Goal: Use online tool/utility: Use online tool/utility

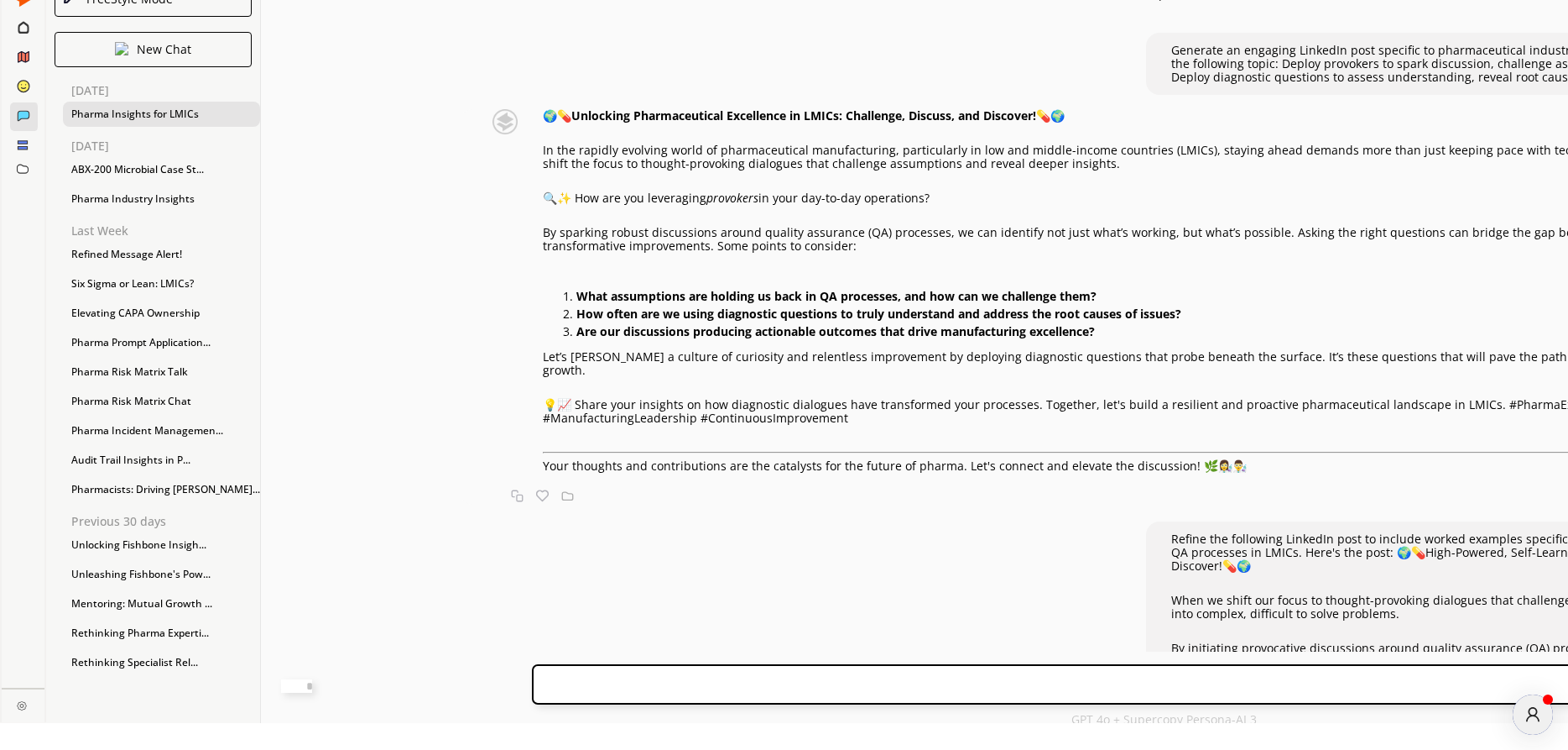
scroll to position [4789, 0]
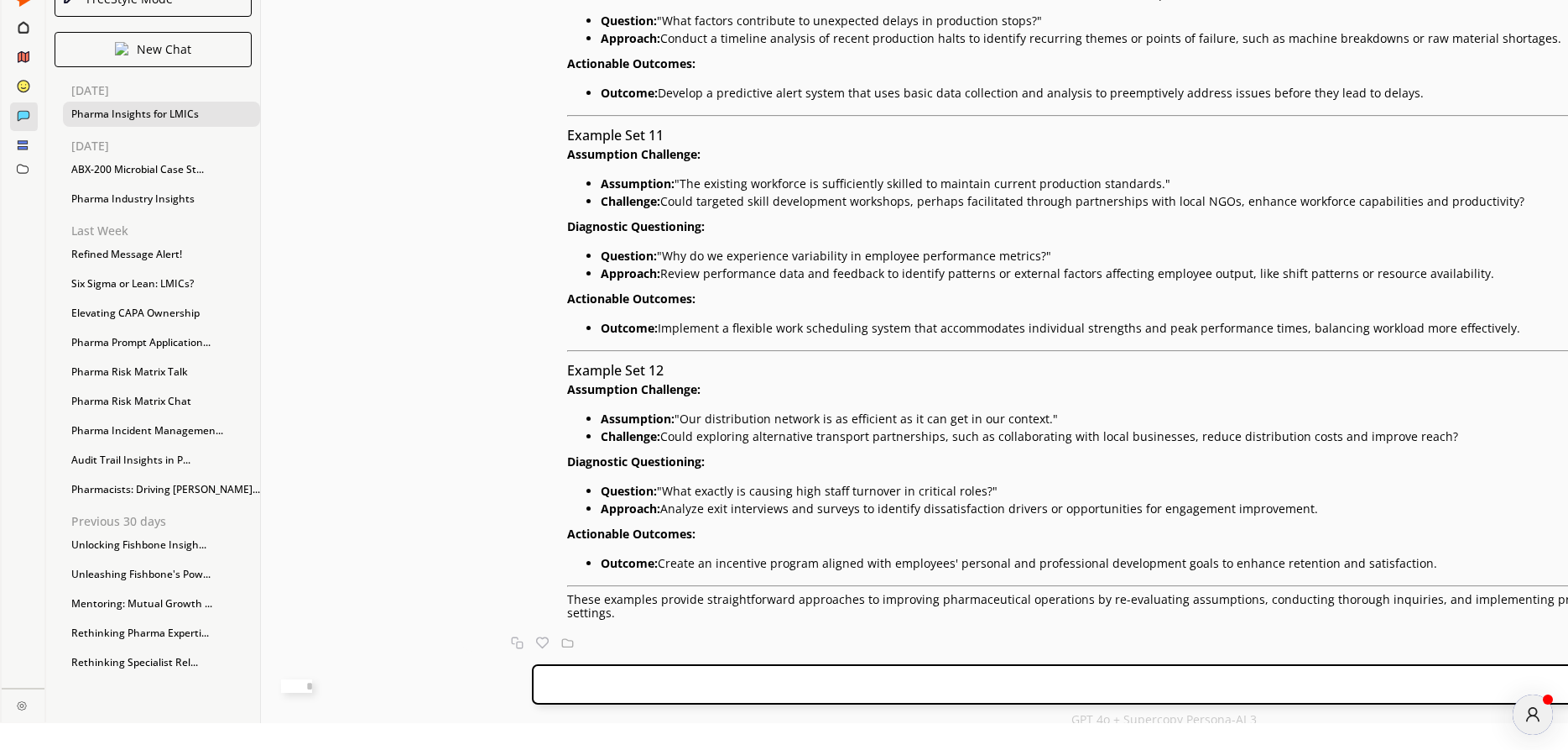
click at [460, 483] on div "Absolutely! Here are three more sets of simple, easy-to-understand examples des…" at bounding box center [1127, 246] width 1336 height 812
click at [133, 47] on div "New Chat" at bounding box center [153, 49] width 197 height 35
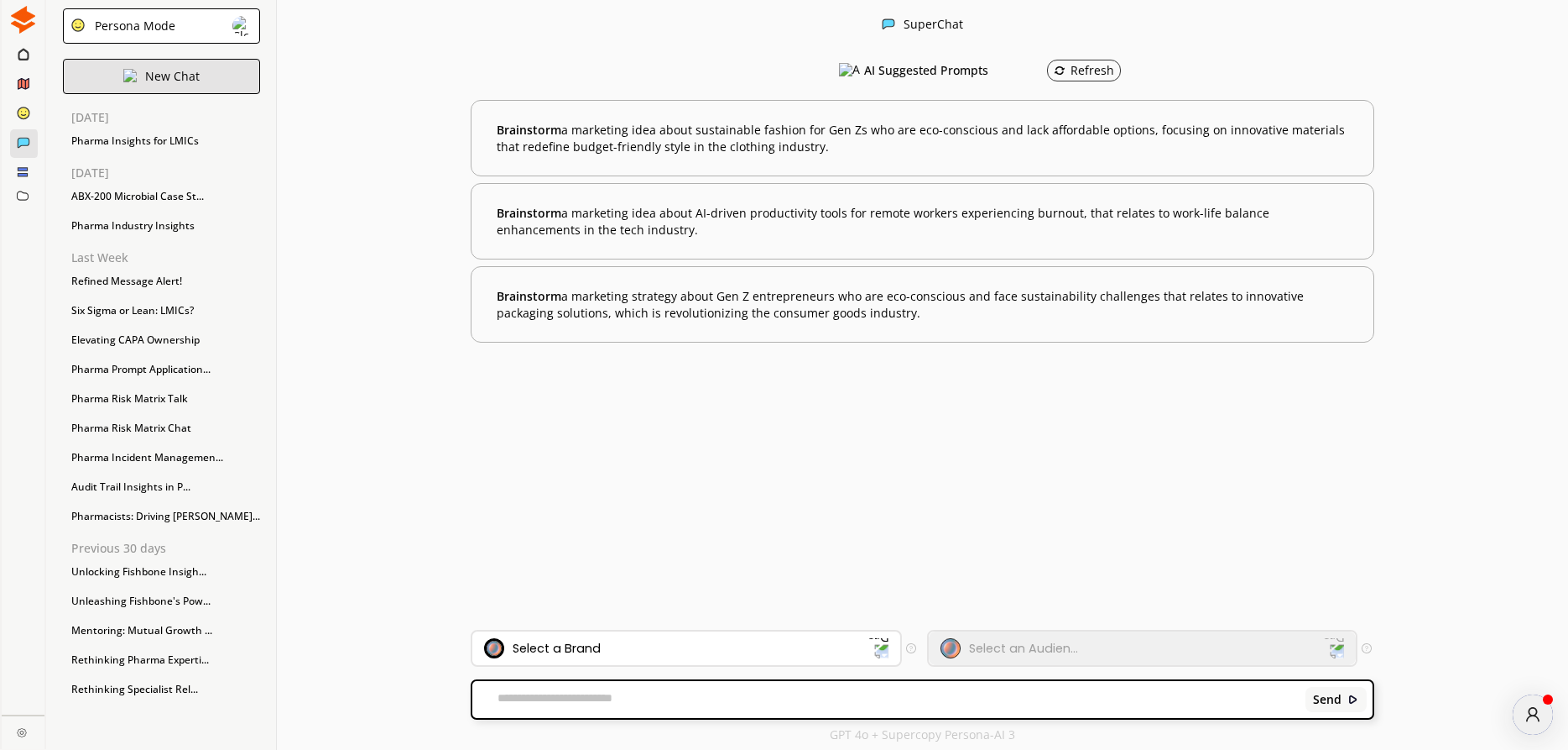
scroll to position [1, 0]
click at [131, 41] on div "Persona Mode" at bounding box center [161, 25] width 197 height 35
click at [242, 65] on li "FreeStyle Mode" at bounding box center [277, 52] width 71 height 27
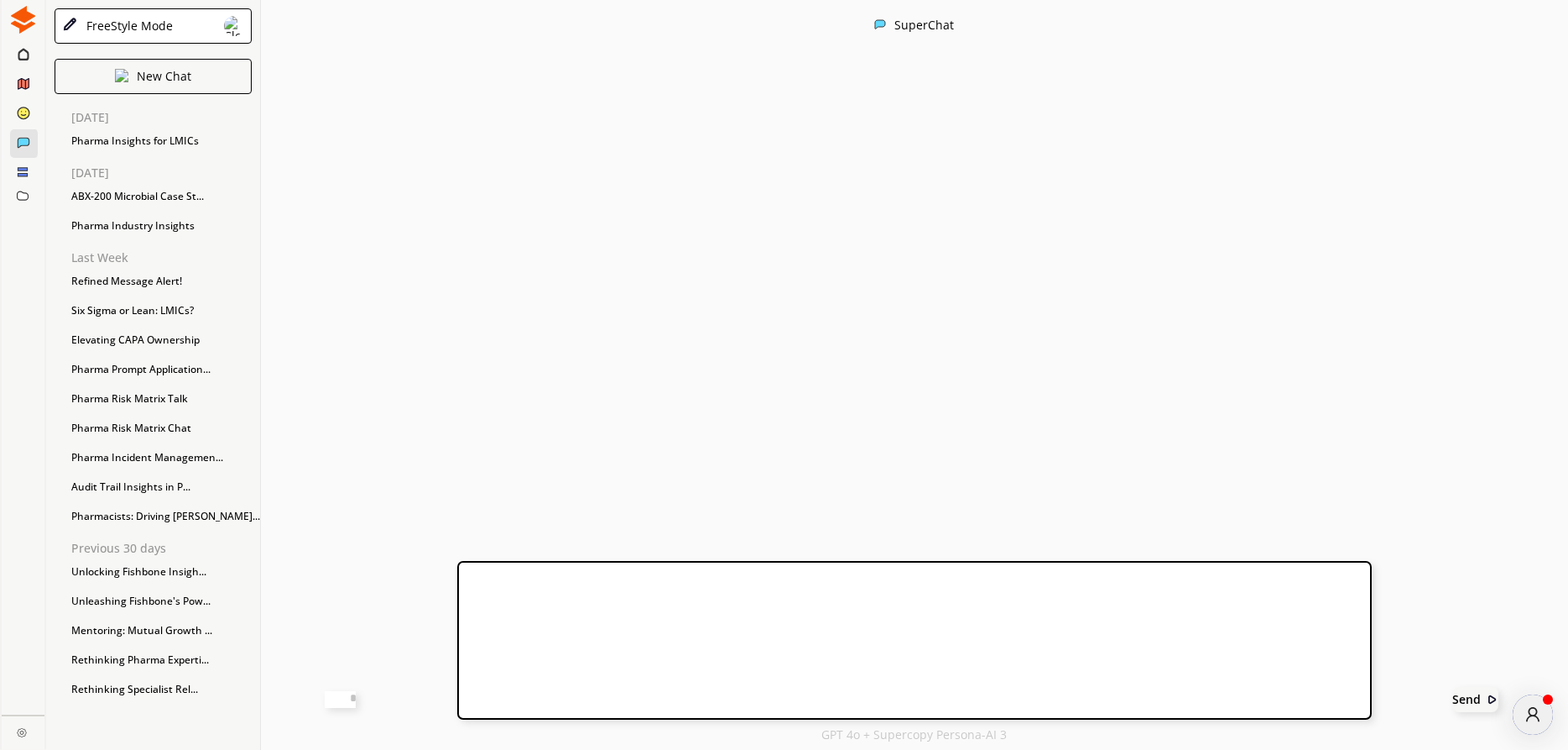
click at [356, 699] on textarea at bounding box center [340, 699] width 31 height 17
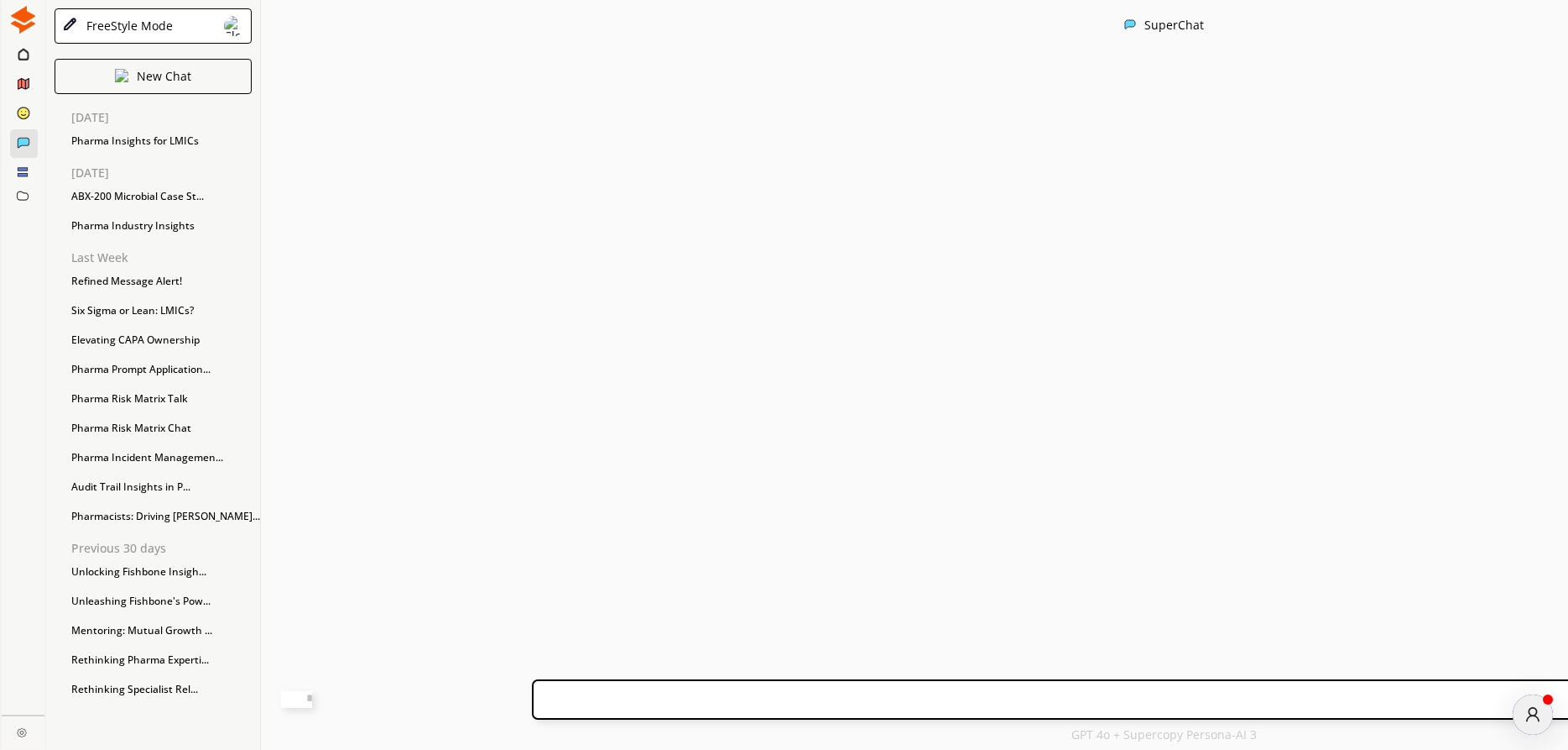
paste textarea "**********"
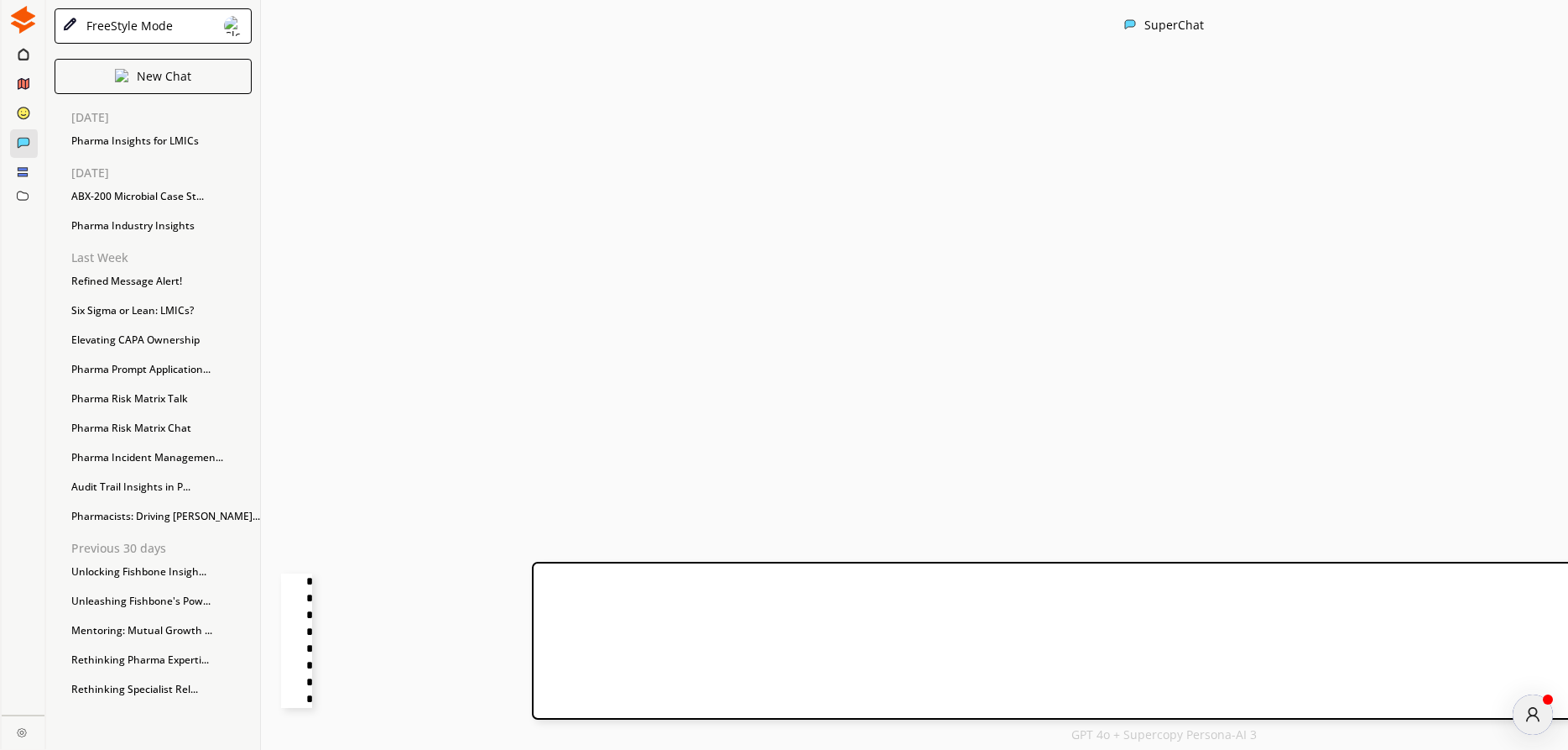
click at [312, 581] on textarea at bounding box center [296, 641] width 31 height 135
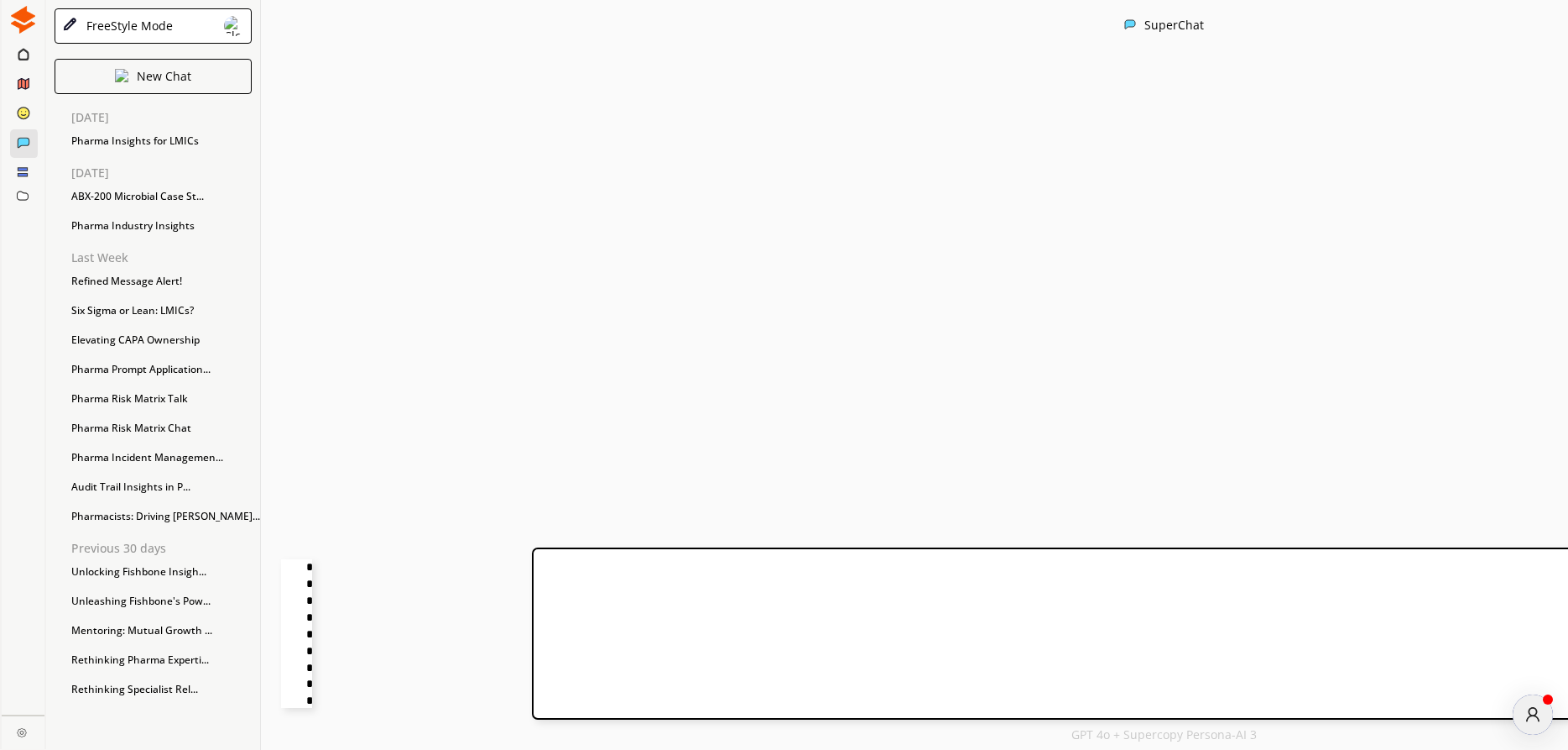
click at [312, 569] on textarea at bounding box center [296, 633] width 31 height 149
drag, startPoint x: 904, startPoint y: 566, endPoint x: 575, endPoint y: 589, distance: 329.8
click at [312, 589] on textarea at bounding box center [296, 633] width 31 height 149
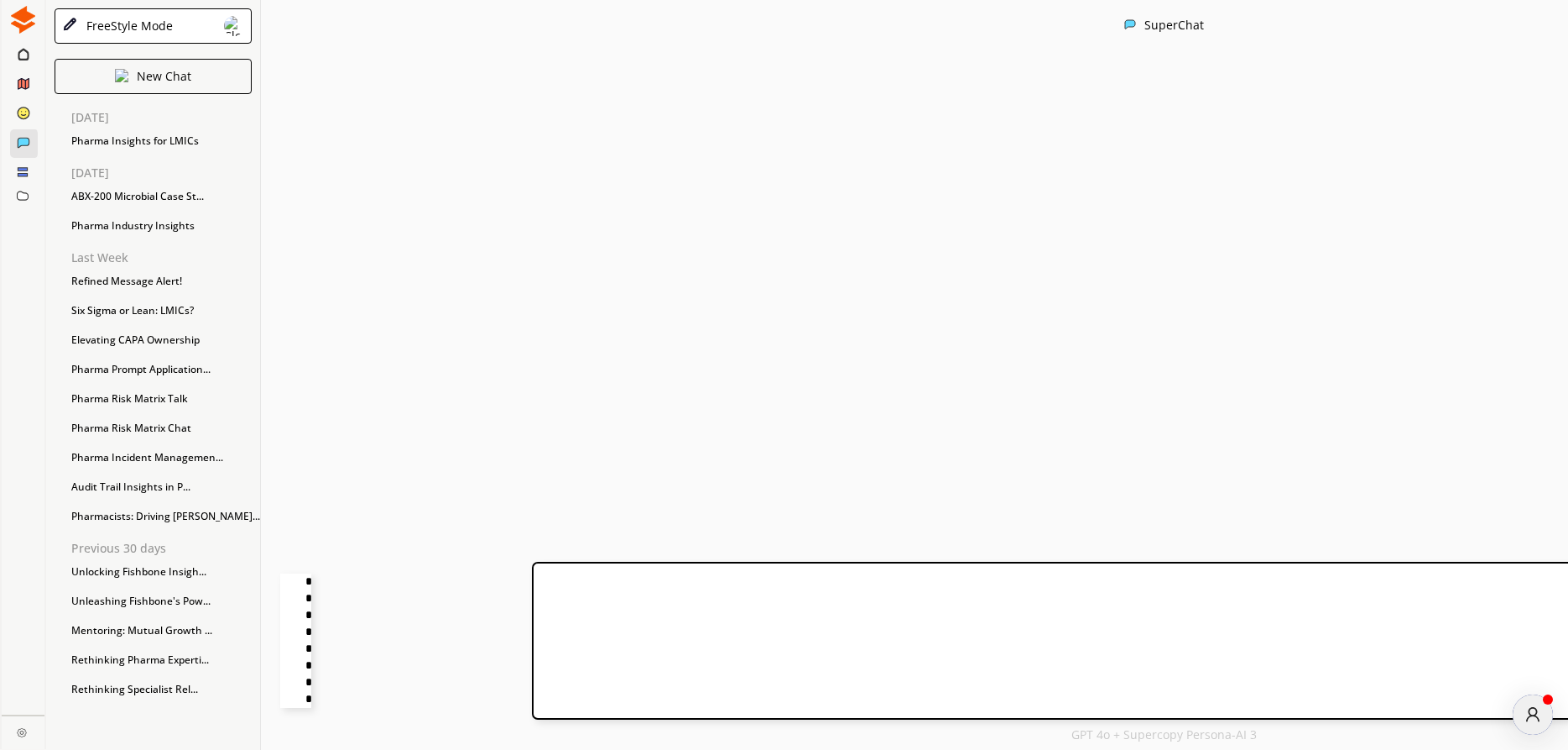
type textarea "**********"
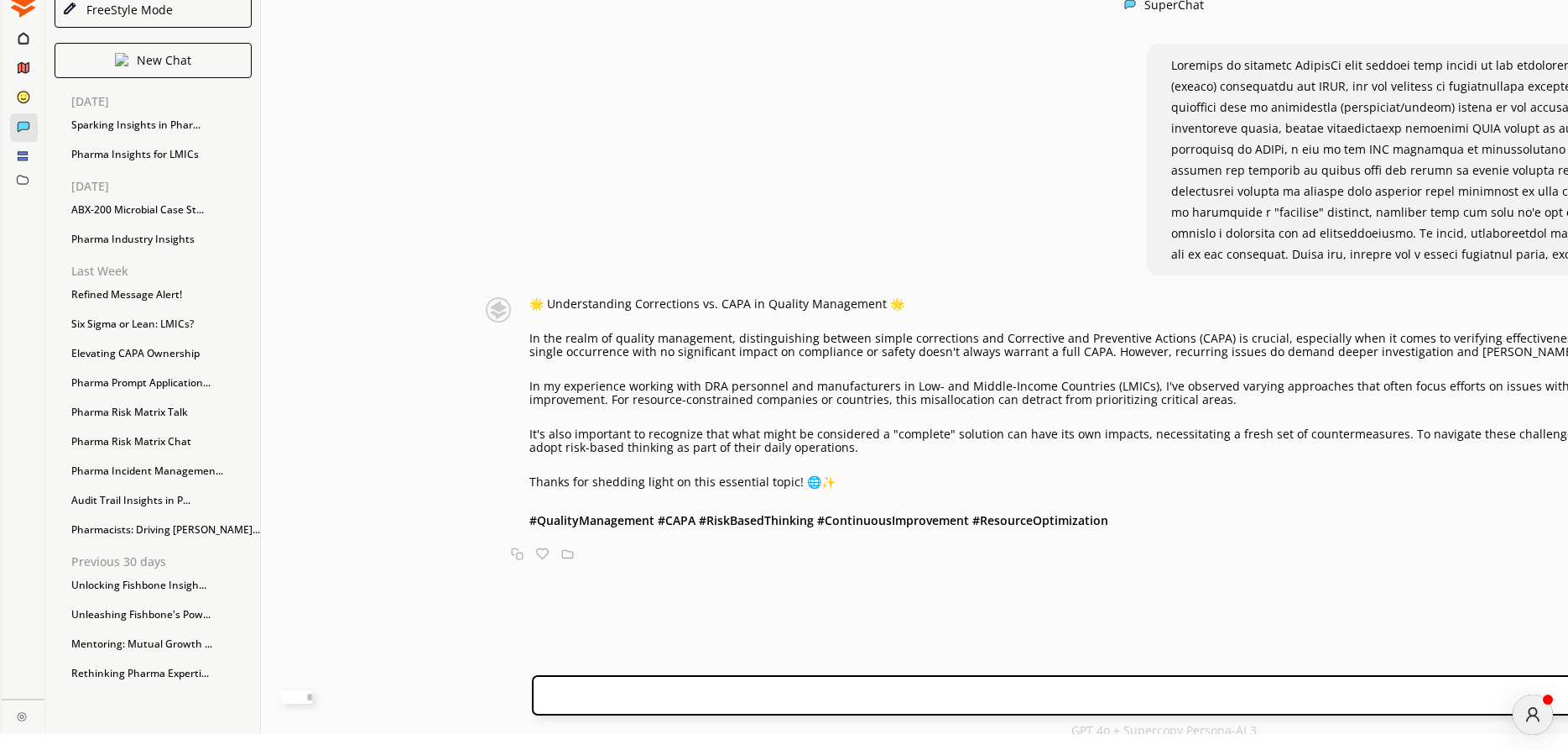
scroll to position [27, 0]
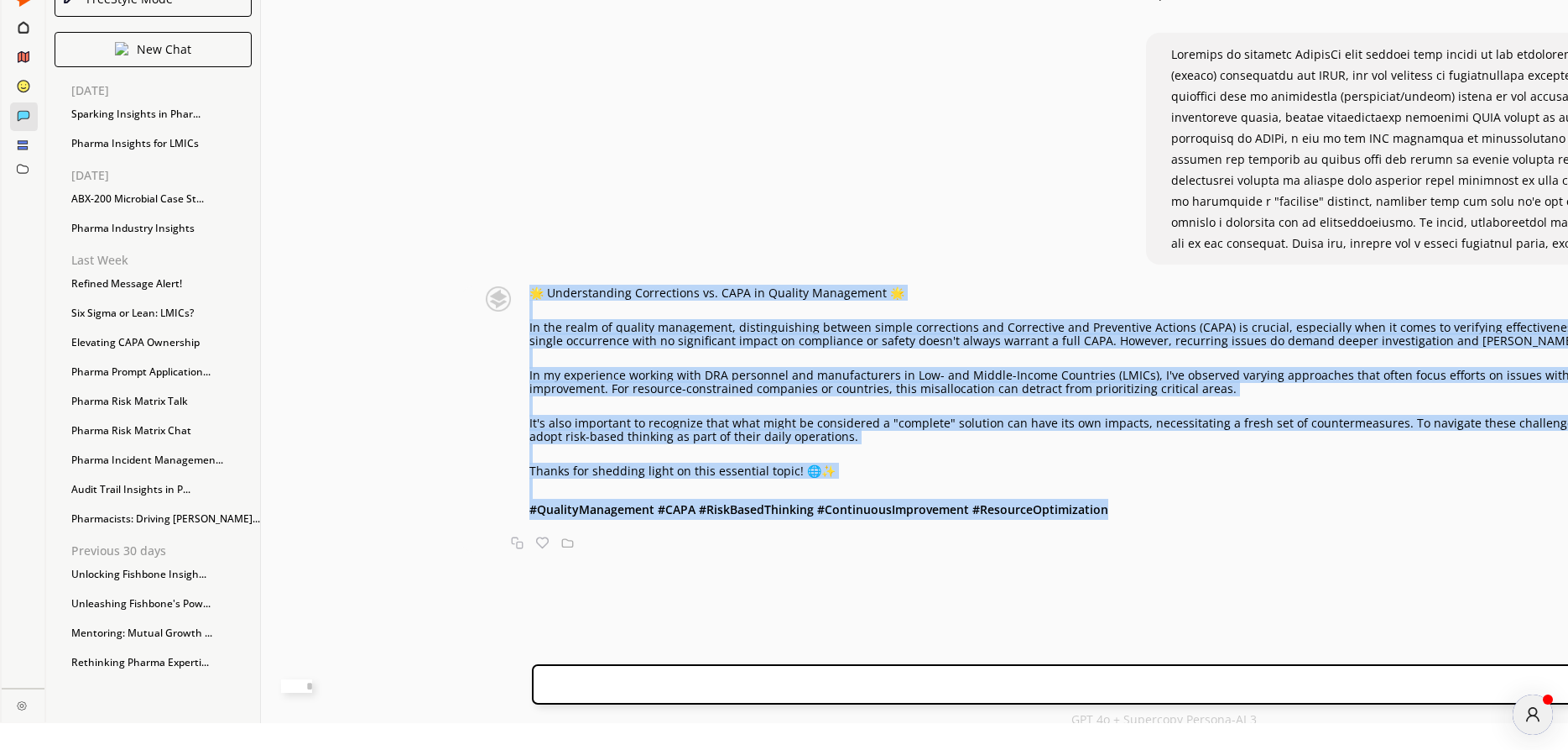
drag, startPoint x: 469, startPoint y: 366, endPoint x: 1063, endPoint y: 631, distance: 650.4
click at [1063, 551] on div "🌟 Understanding Corrections vs. CAPA in Quality Management 🌟 In the realm of qu…" at bounding box center [1127, 419] width 1336 height 266
copy div "🌟 Loremipsumdol Sitametcons ad. ELIT se Doeiusm Temporinci 🌟 Ut lab etdol ma al…"
drag, startPoint x: 468, startPoint y: 365, endPoint x: 1118, endPoint y: 630, distance: 701.9
click at [1118, 551] on div "🌟 Understanding Corrections vs. CAPA in Quality Management 🌟 In the realm of qu…" at bounding box center [1127, 419] width 1336 height 266
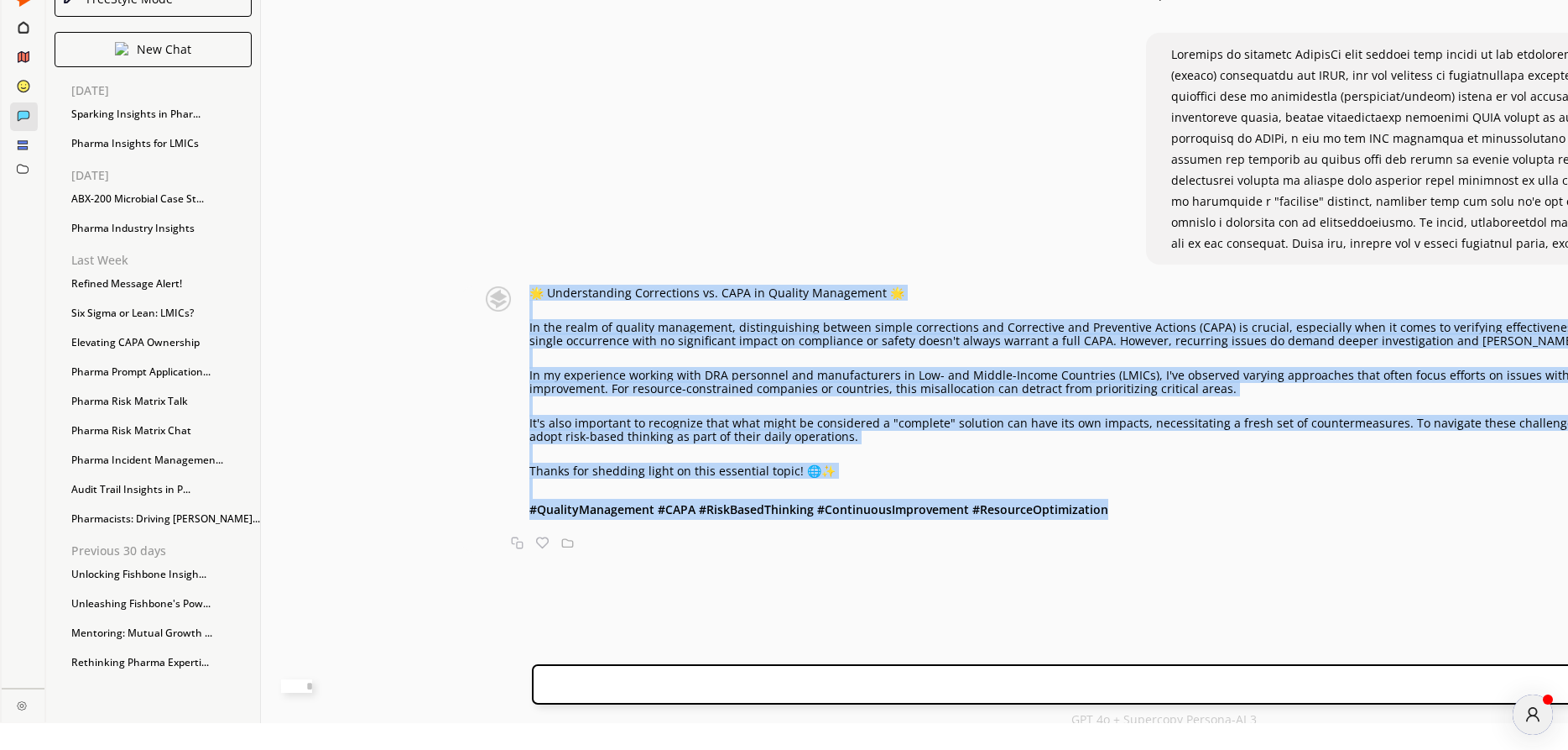
copy div "🌟 Loremipsumdol Sitametcons ad. ELIT se Doeiusm Temporinci 🌟 Ut lab etdol ma al…"
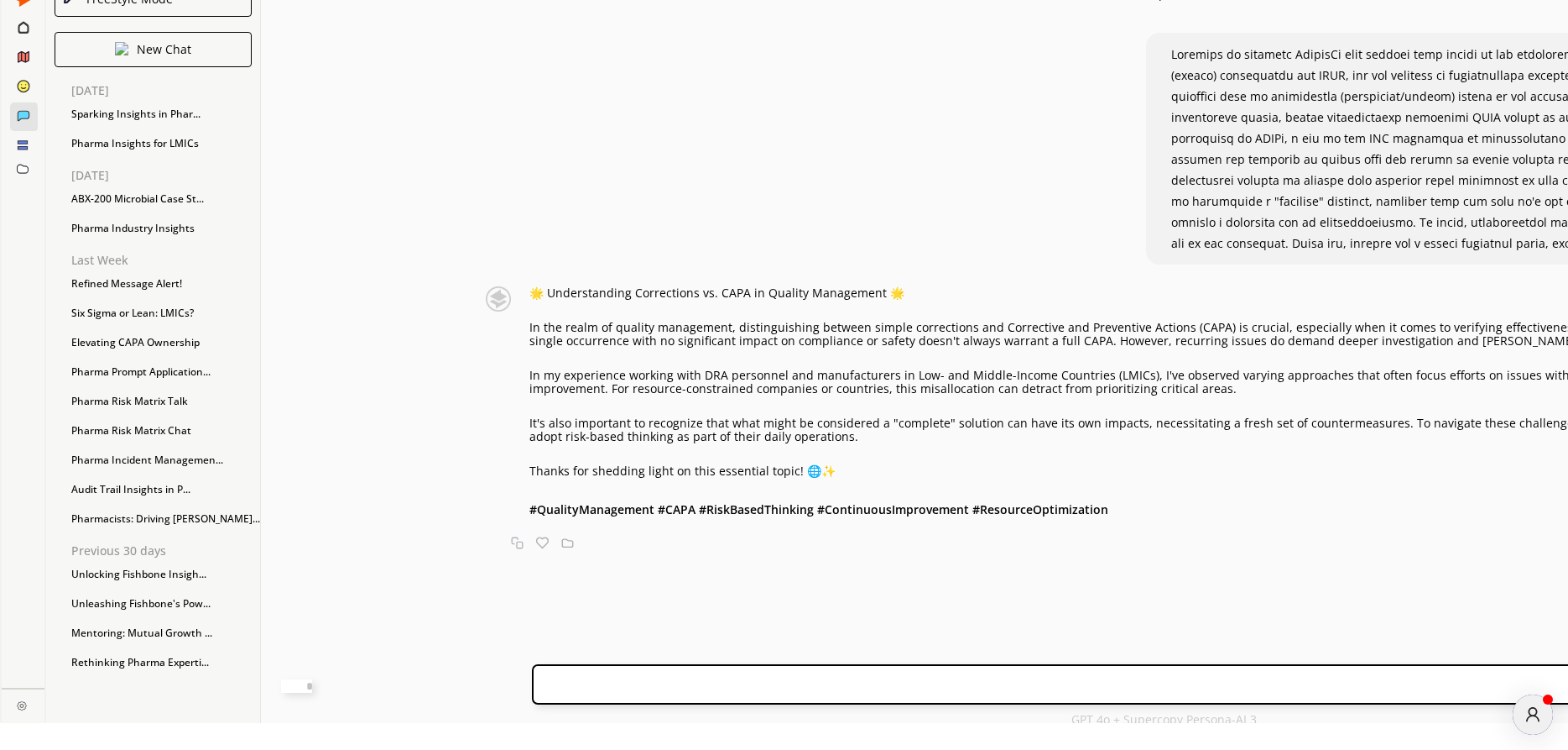
click at [552, 357] on div "🌟 Understanding Corrections vs. CAPA in Quality Management 🌟 In the realm of qu…" at bounding box center [1163, 334] width 1805 height 635
drag, startPoint x: 483, startPoint y: 367, endPoint x: 811, endPoint y: 373, distance: 328.1
click at [811, 300] on p "🌟 Understanding Corrections vs. CAPA in Quality Management 🌟" at bounding box center [1162, 293] width 1267 height 13
copy p "nderstanding Corrections vs. CAPA in Quality Management"
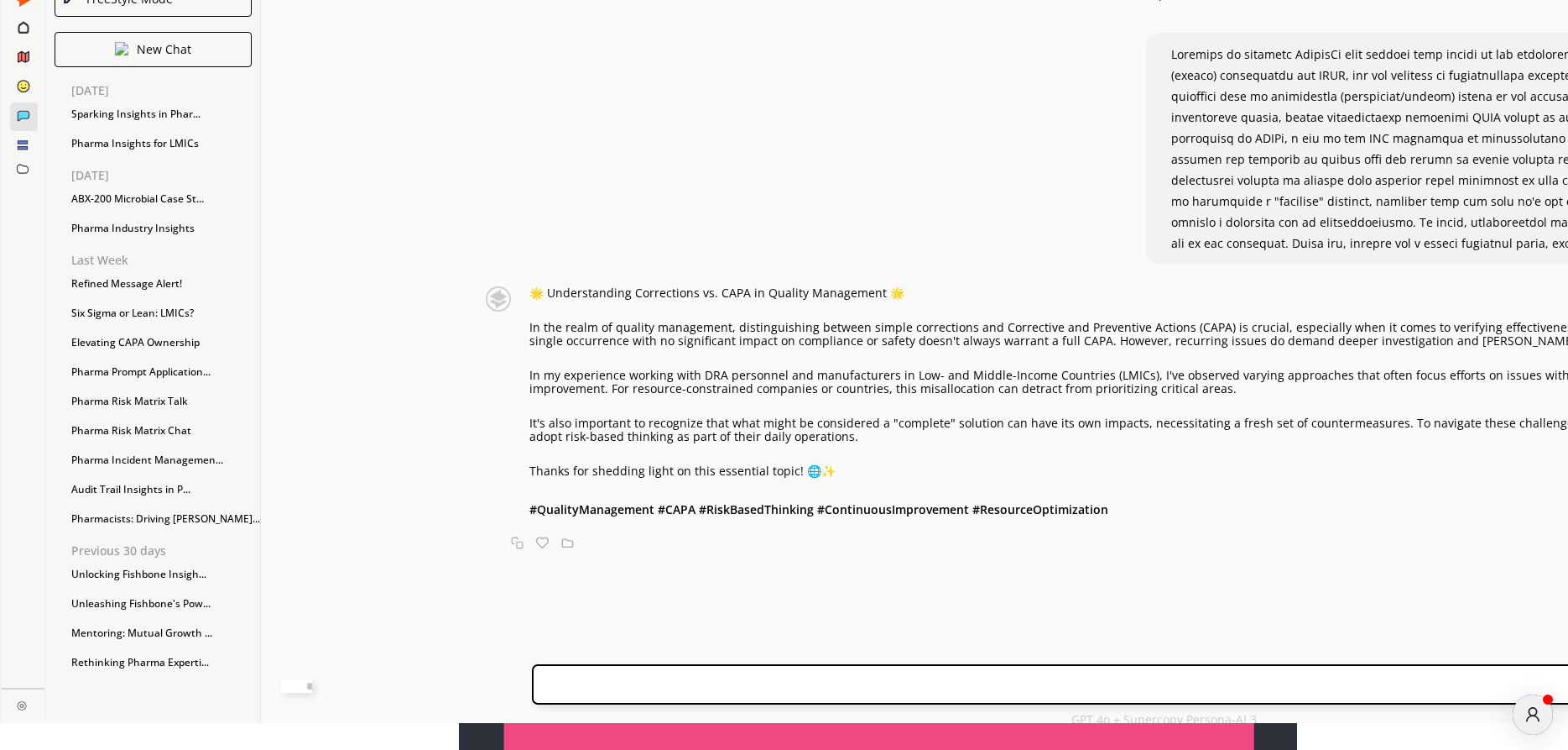
click at [312, 681] on textarea at bounding box center [296, 686] width 31 height 13
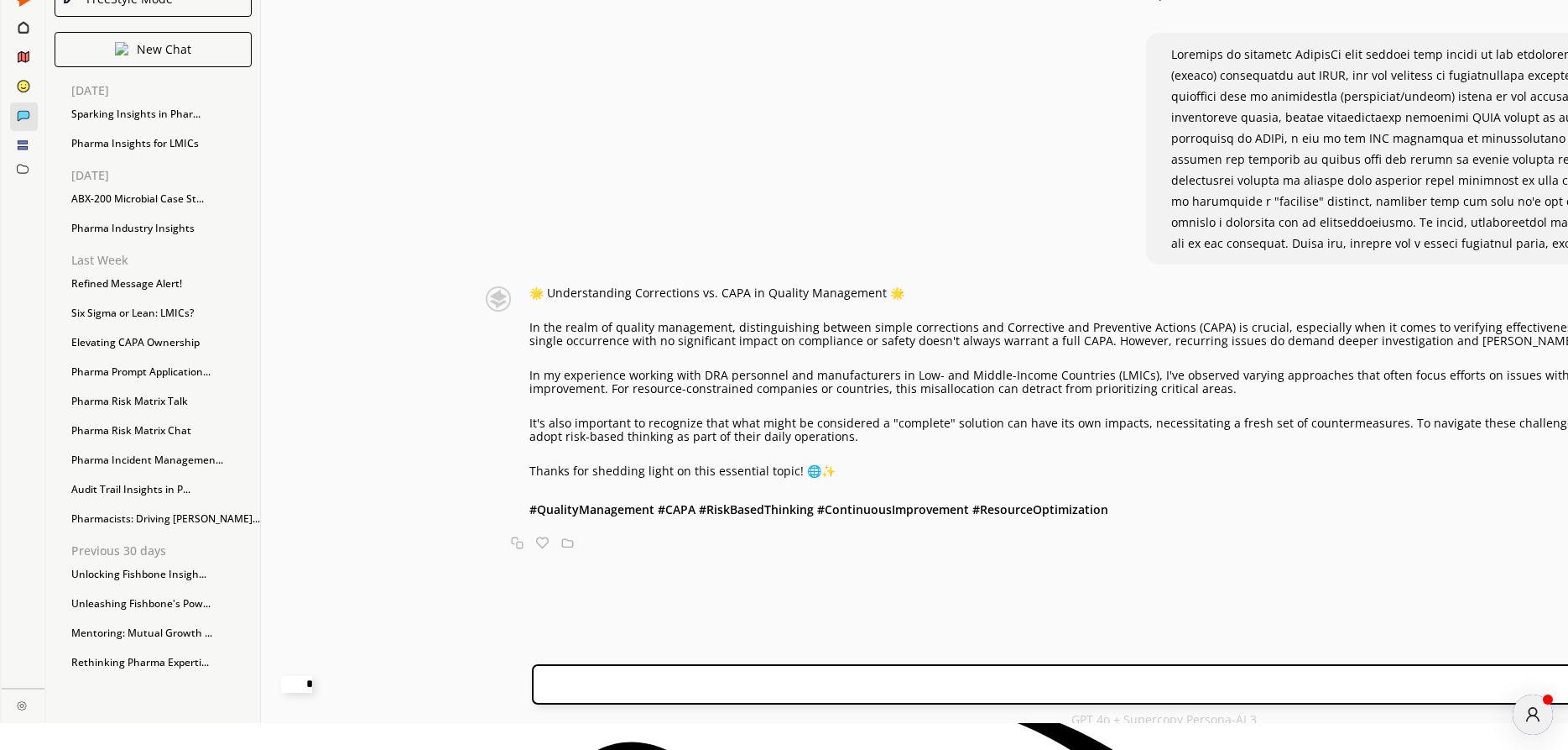
type textarea "****"
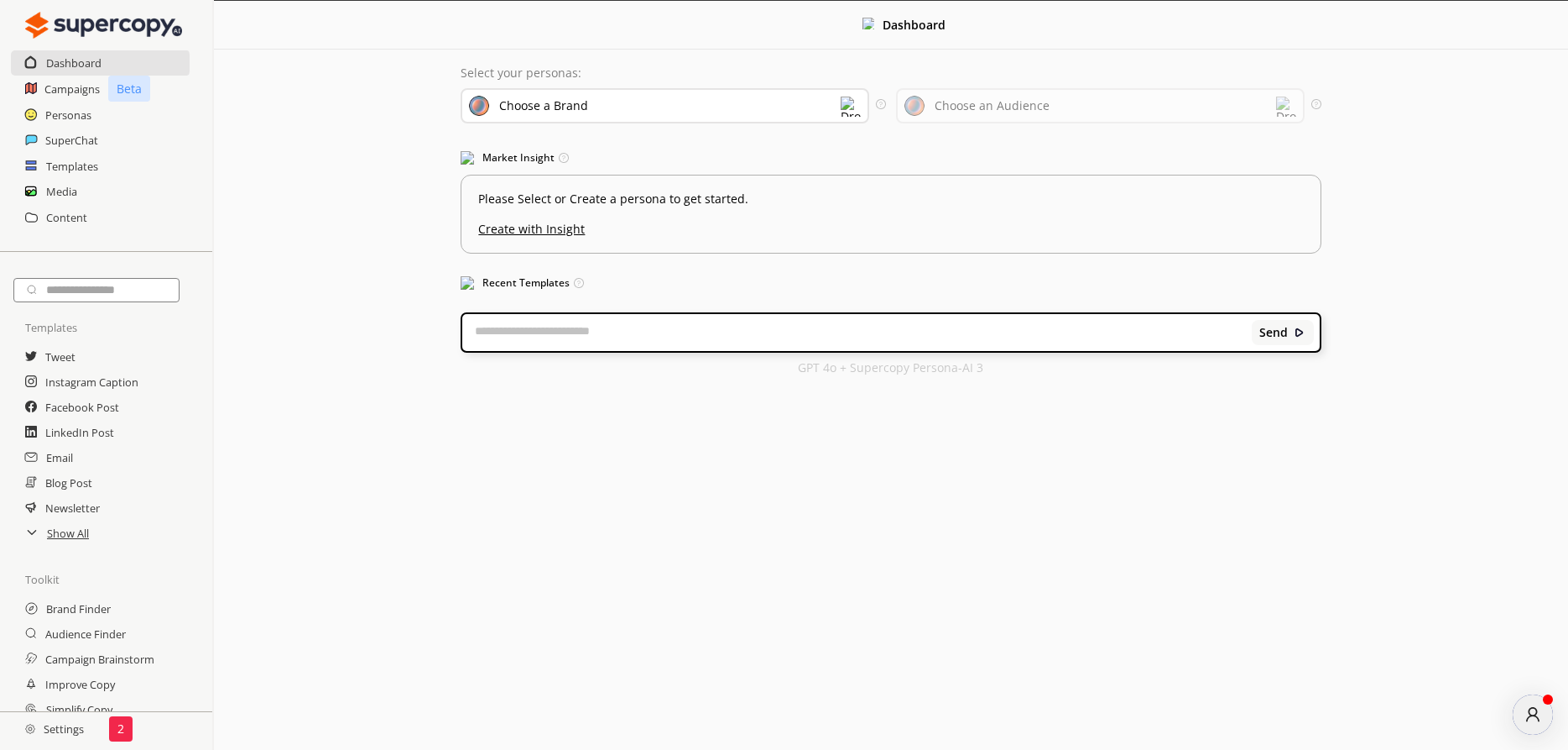
scroll to position [0, 0]
click at [69, 139] on h2 "SuperChat" at bounding box center [72, 139] width 54 height 25
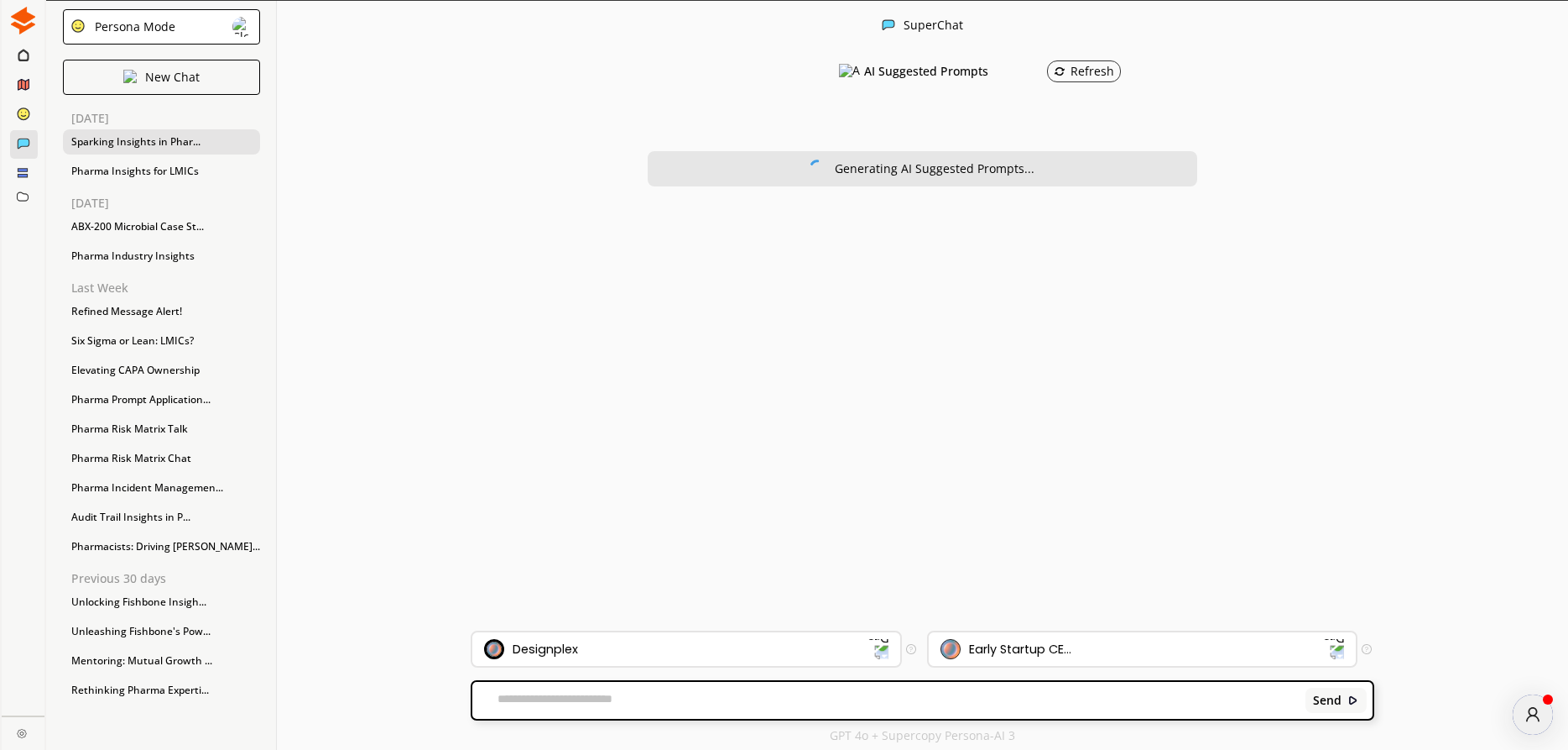
click at [104, 137] on div "Sparking Insights in Phar..." at bounding box center [161, 141] width 197 height 25
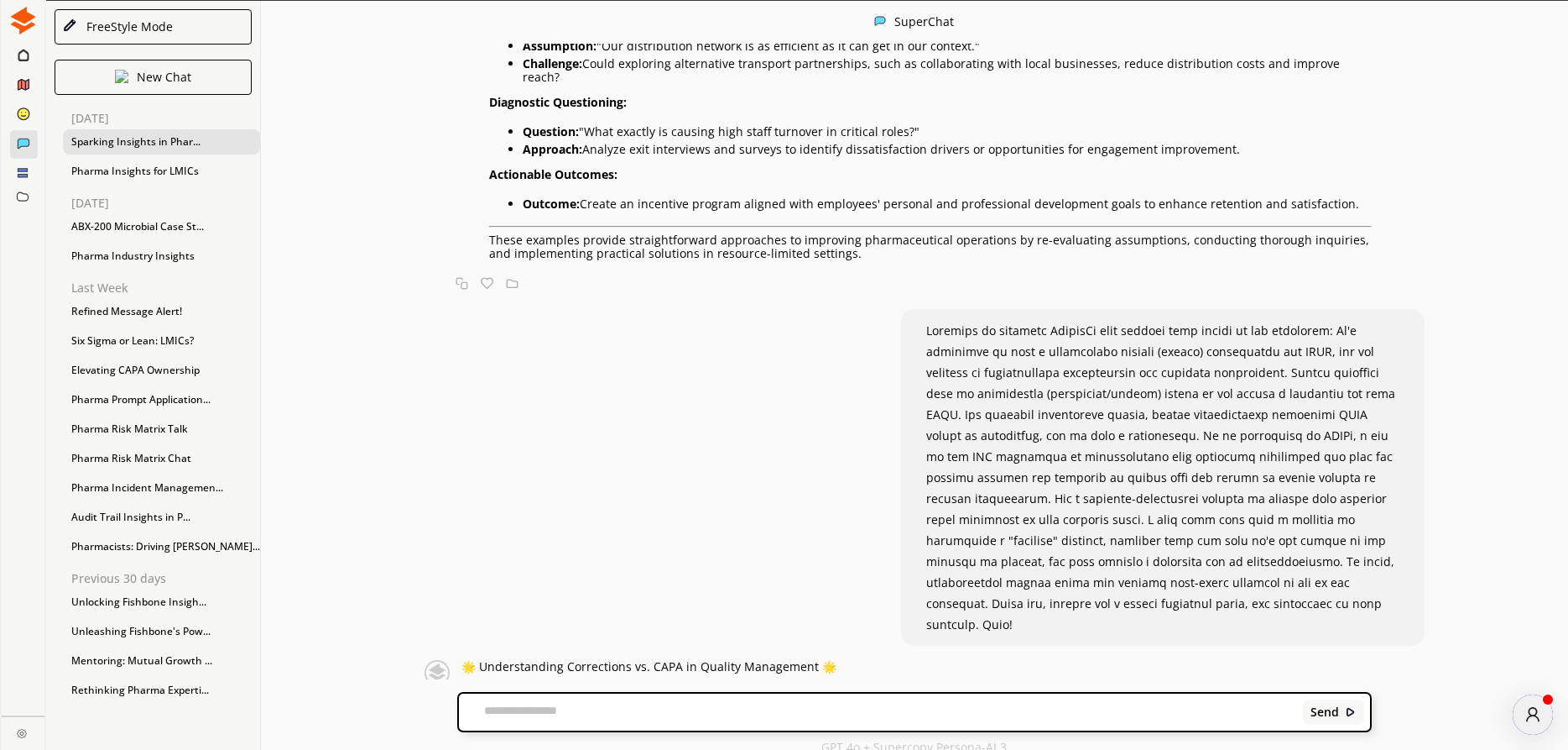
scroll to position [1, 0]
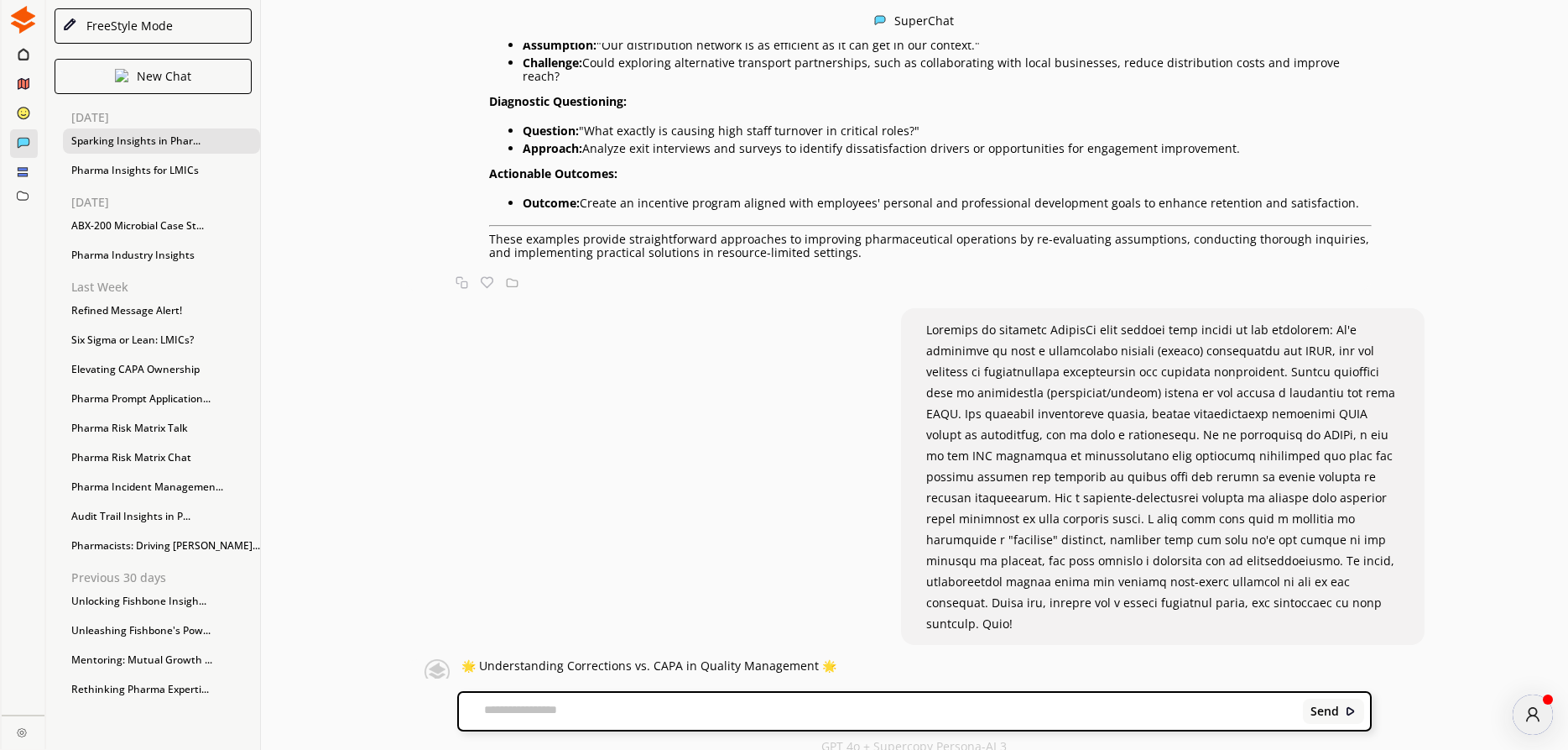
click at [541, 708] on textarea at bounding box center [878, 711] width 838 height 17
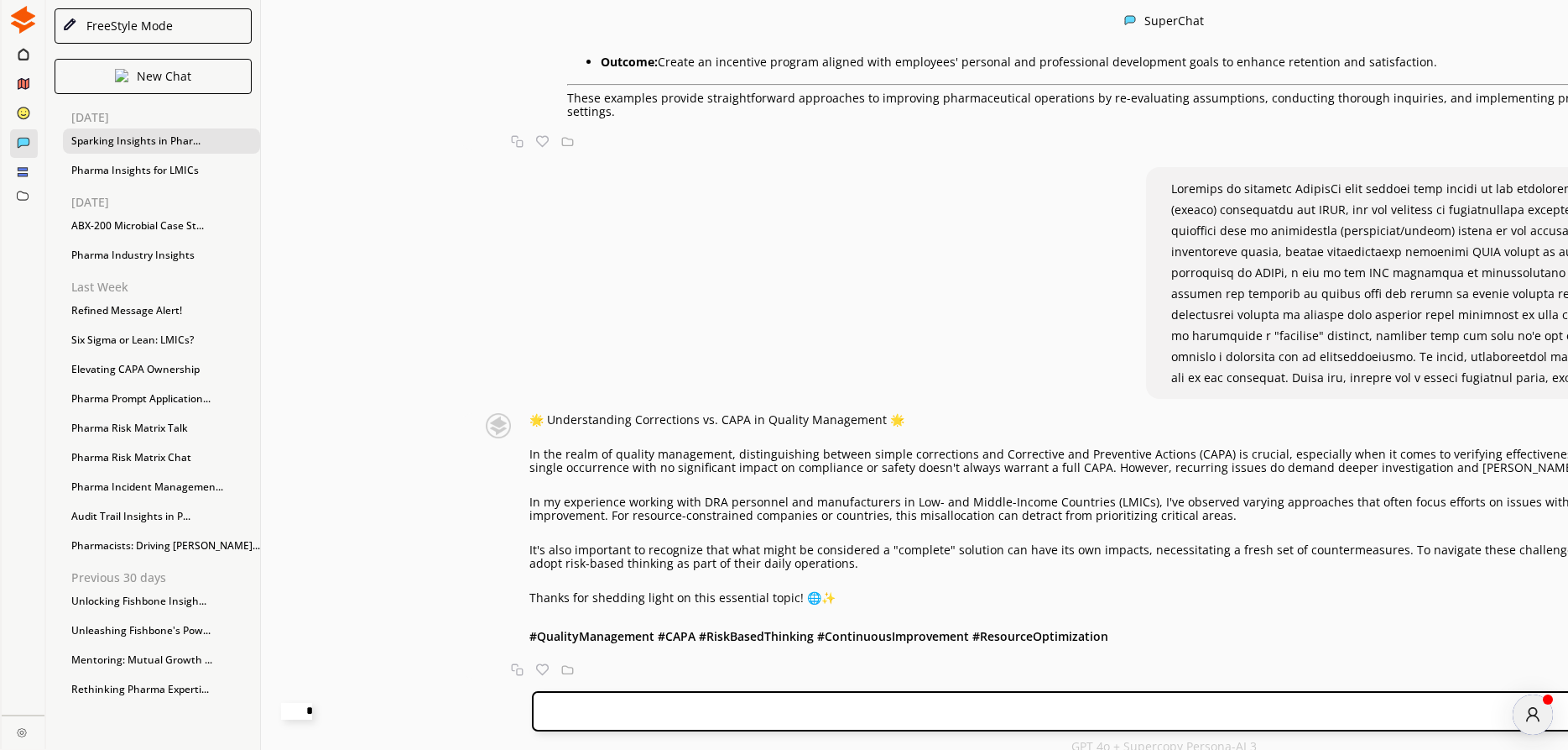
type textarea "**********"
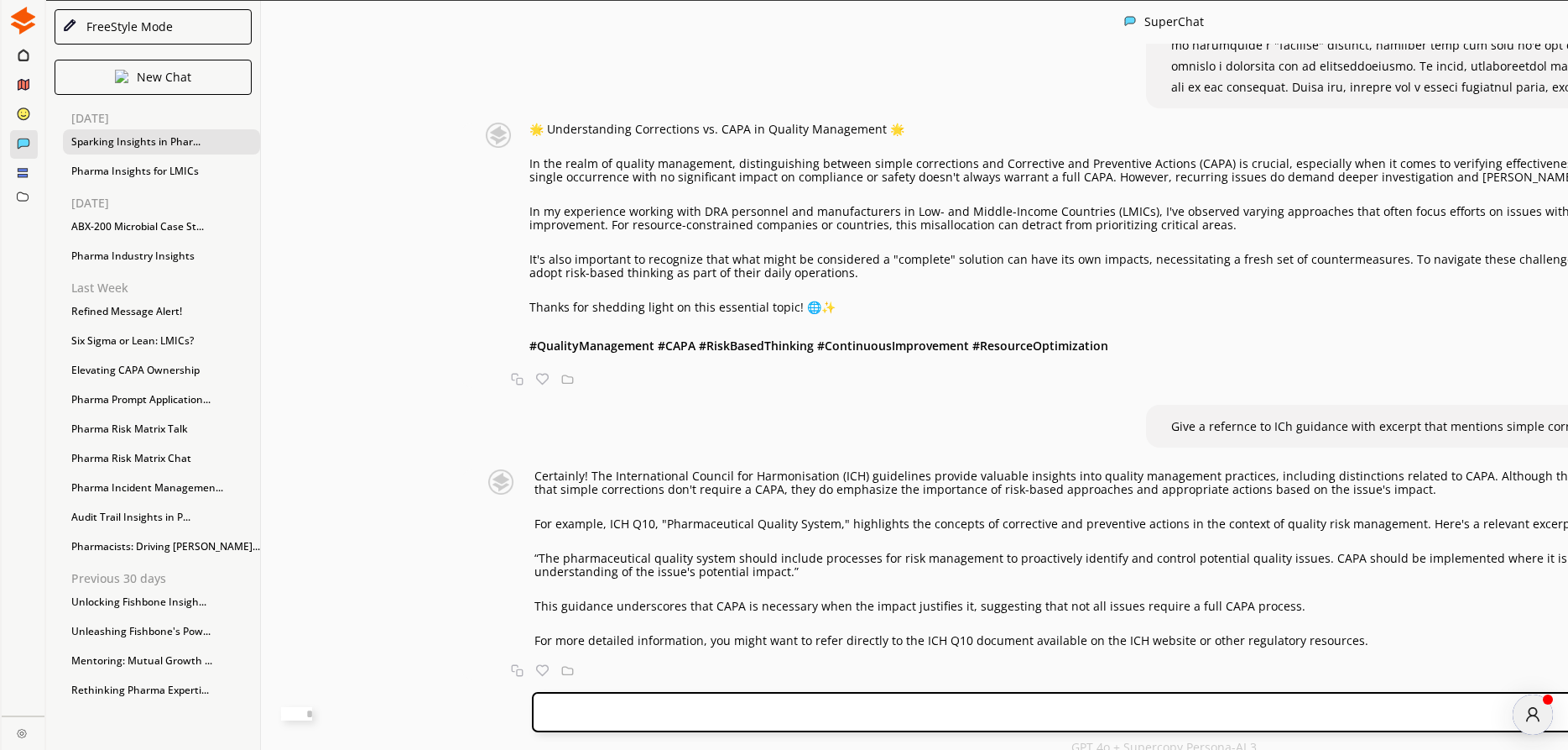
scroll to position [5839, 0]
click at [535, 608] on p "This guidance underscores that CAPA is necessary when the impact justifies it, …" at bounding box center [1166, 606] width 1262 height 13
drag, startPoint x: 542, startPoint y: 507, endPoint x: 768, endPoint y: 513, distance: 226.1
click at [768, 517] on p "For example, ICH Q10, "Pharmaceutical Quality System," highlights the concepts …" at bounding box center [1166, 524] width 1262 height 13
copy p "ICH Q10, "Pharmaceutical Quality System,"
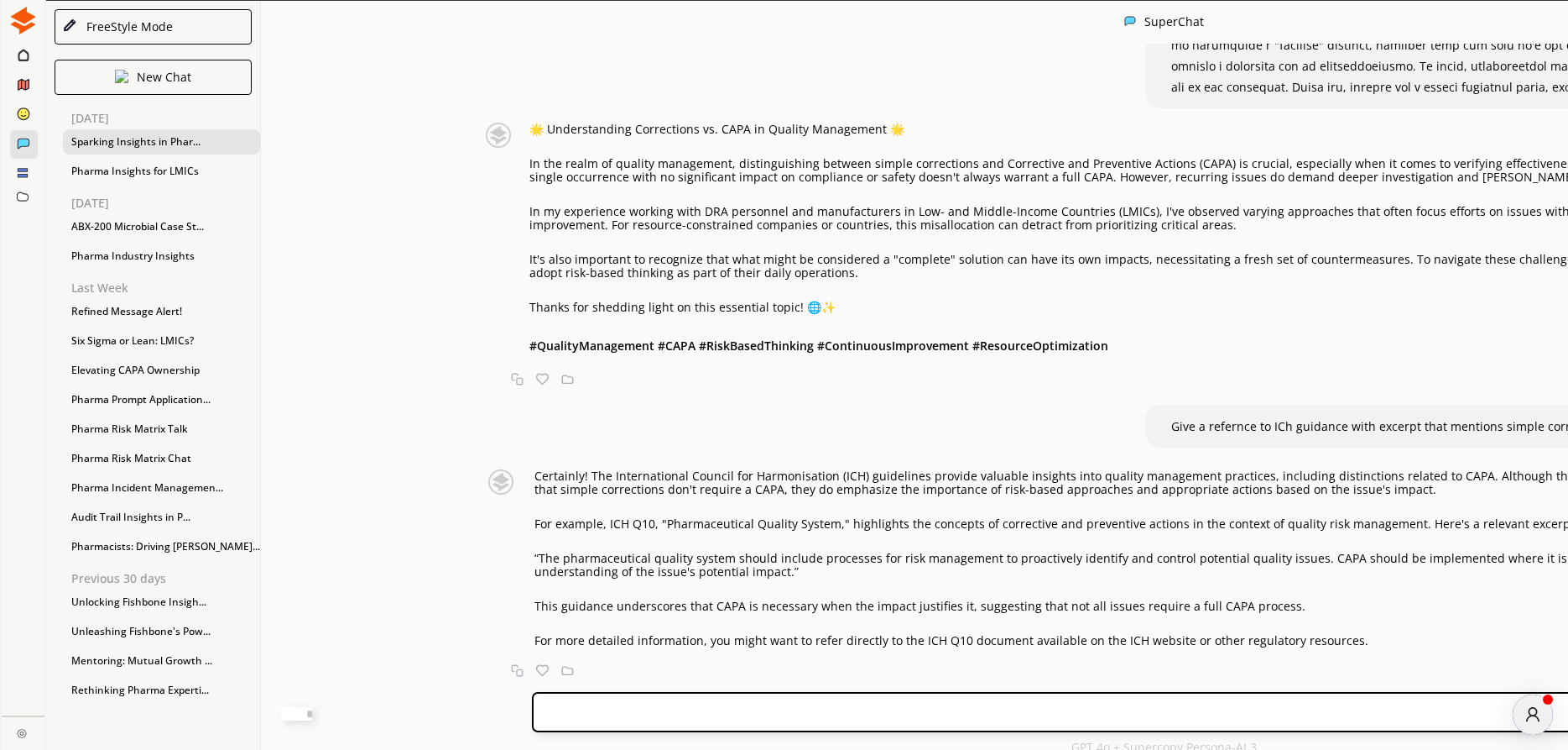
click at [567, 705] on div "Send" at bounding box center [1164, 711] width 1265 height 41
click at [312, 709] on textarea at bounding box center [296, 713] width 31 height 13
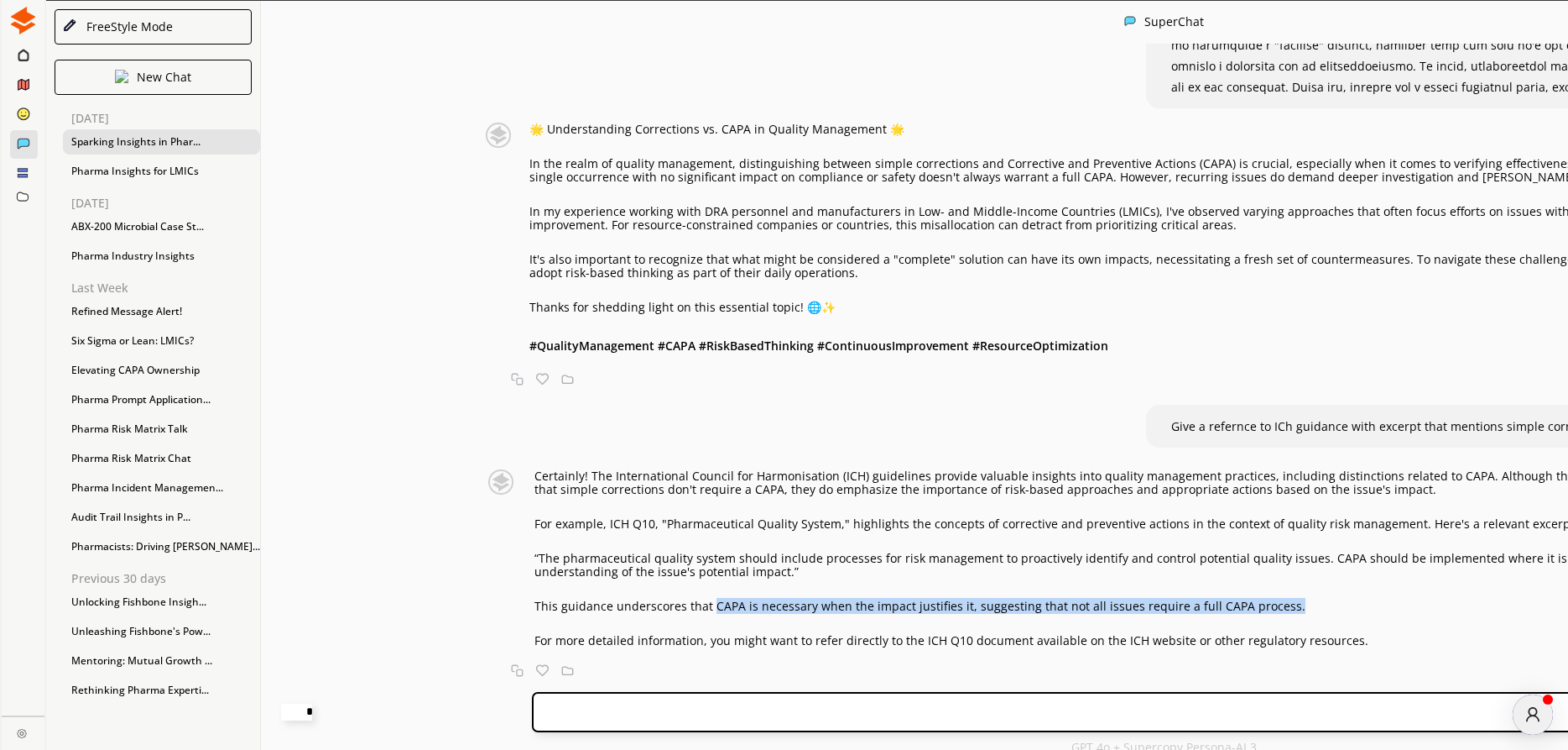
drag, startPoint x: 644, startPoint y: 607, endPoint x: 1212, endPoint y: 610, distance: 568.0
click at [1212, 610] on p "This guidance underscores that CAPA is necessary when the impact justifies it, …" at bounding box center [1166, 606] width 1262 height 13
copy p "CAPA is necessary when the impact justifies it, suggesting that not all issues …"
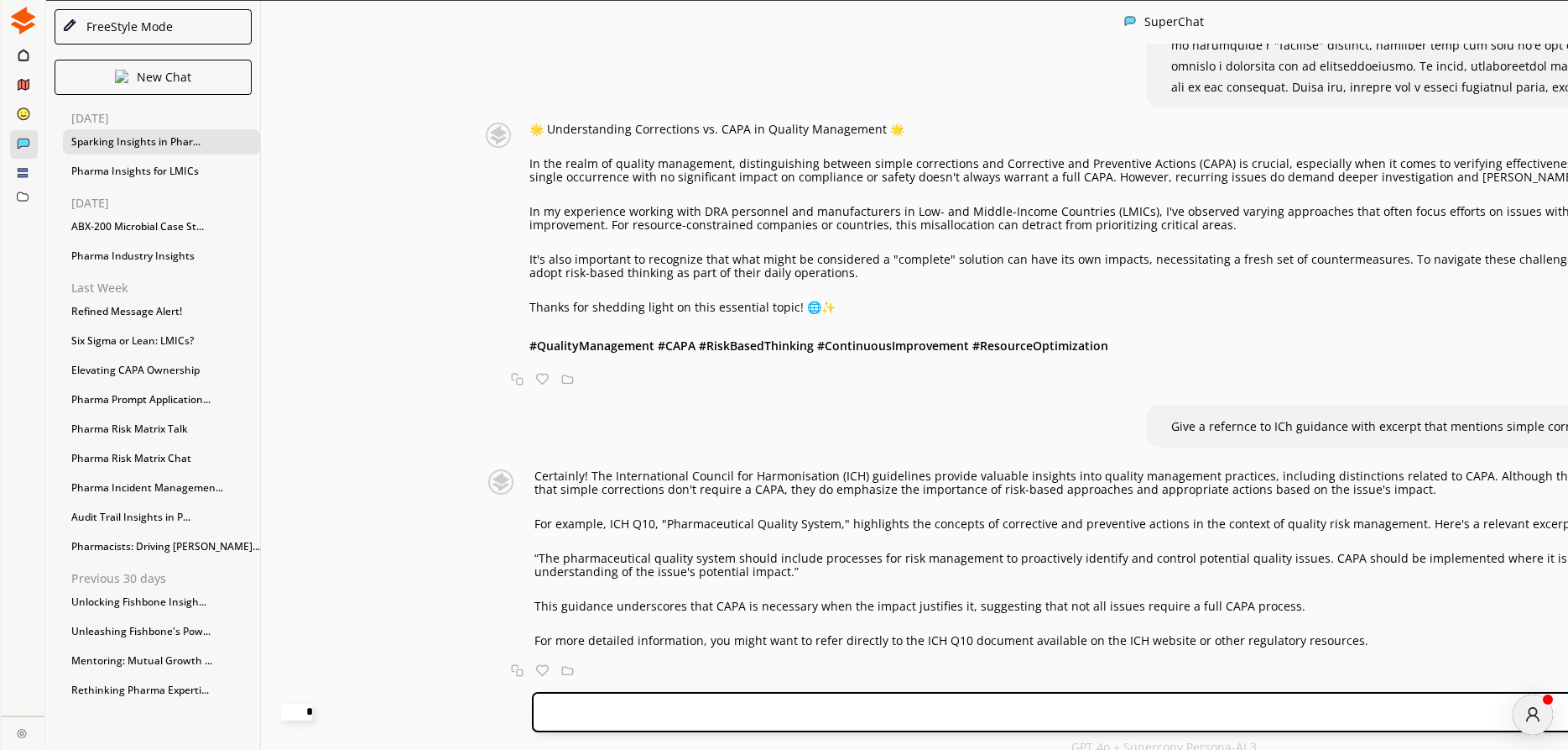
click at [312, 707] on textarea "**********" at bounding box center [296, 712] width 31 height 17
paste textarea "**********"
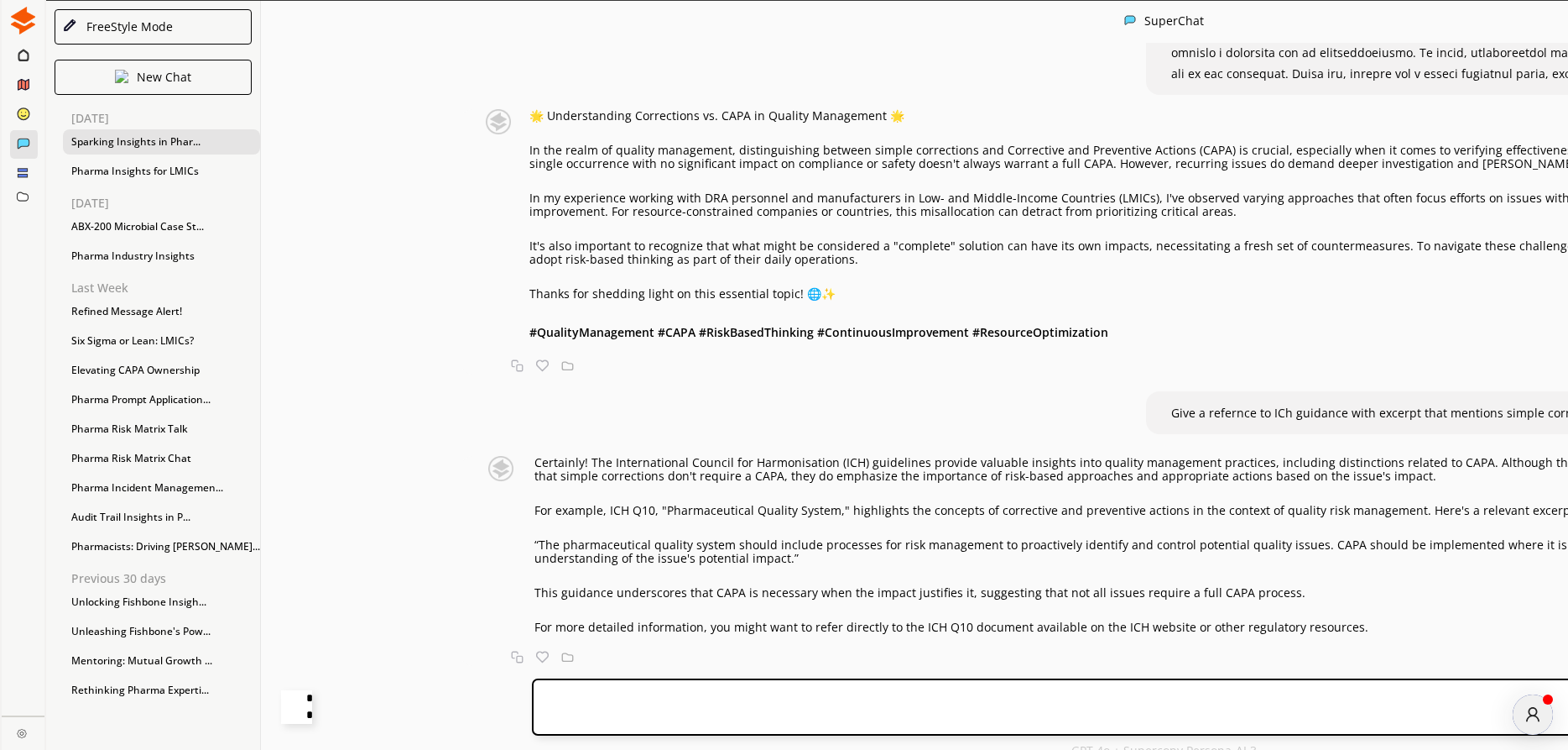
click at [312, 698] on textarea "**********" at bounding box center [296, 707] width 31 height 34
click at [312, 700] on textarea "**********" at bounding box center [296, 707] width 31 height 34
type textarea "**********"
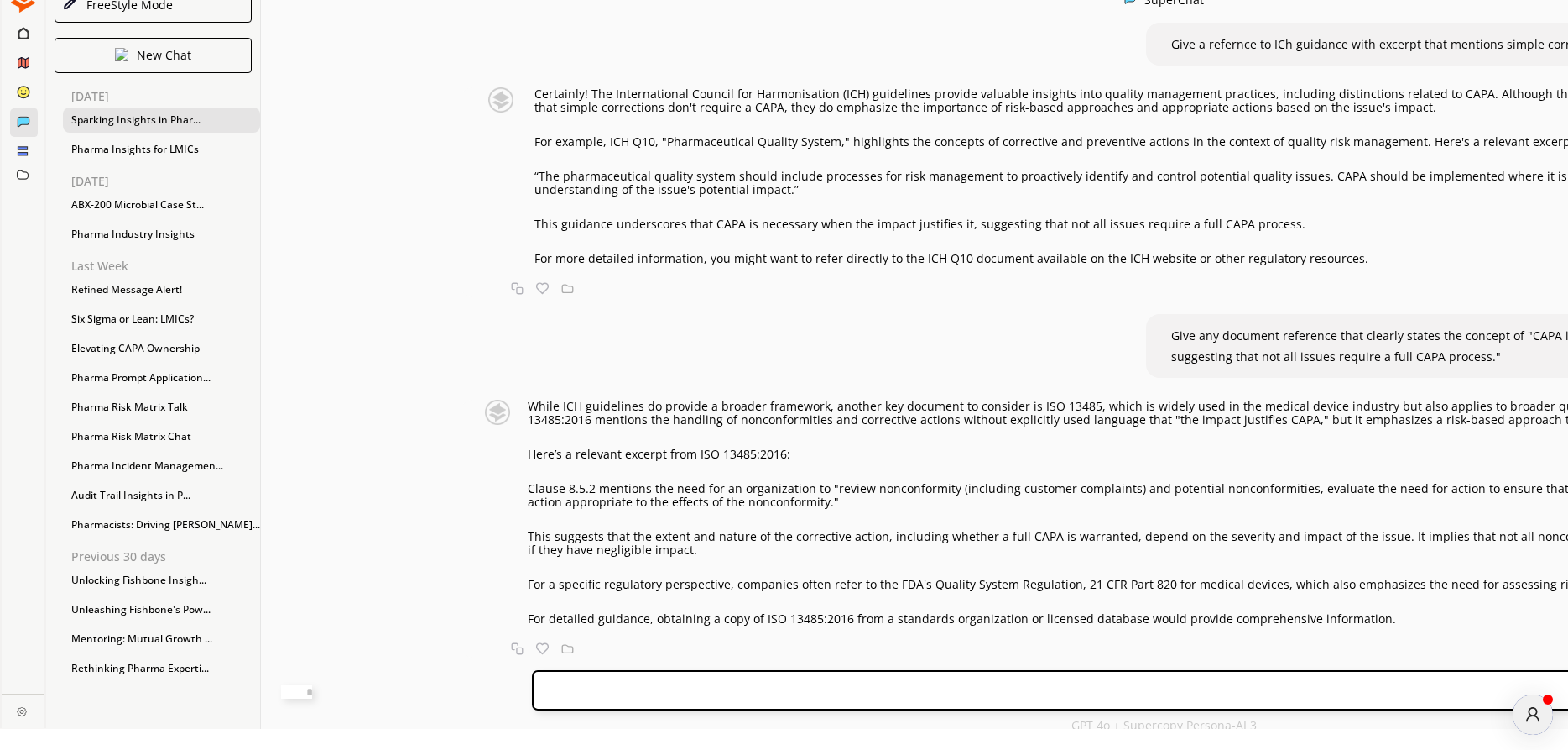
scroll to position [27, 0]
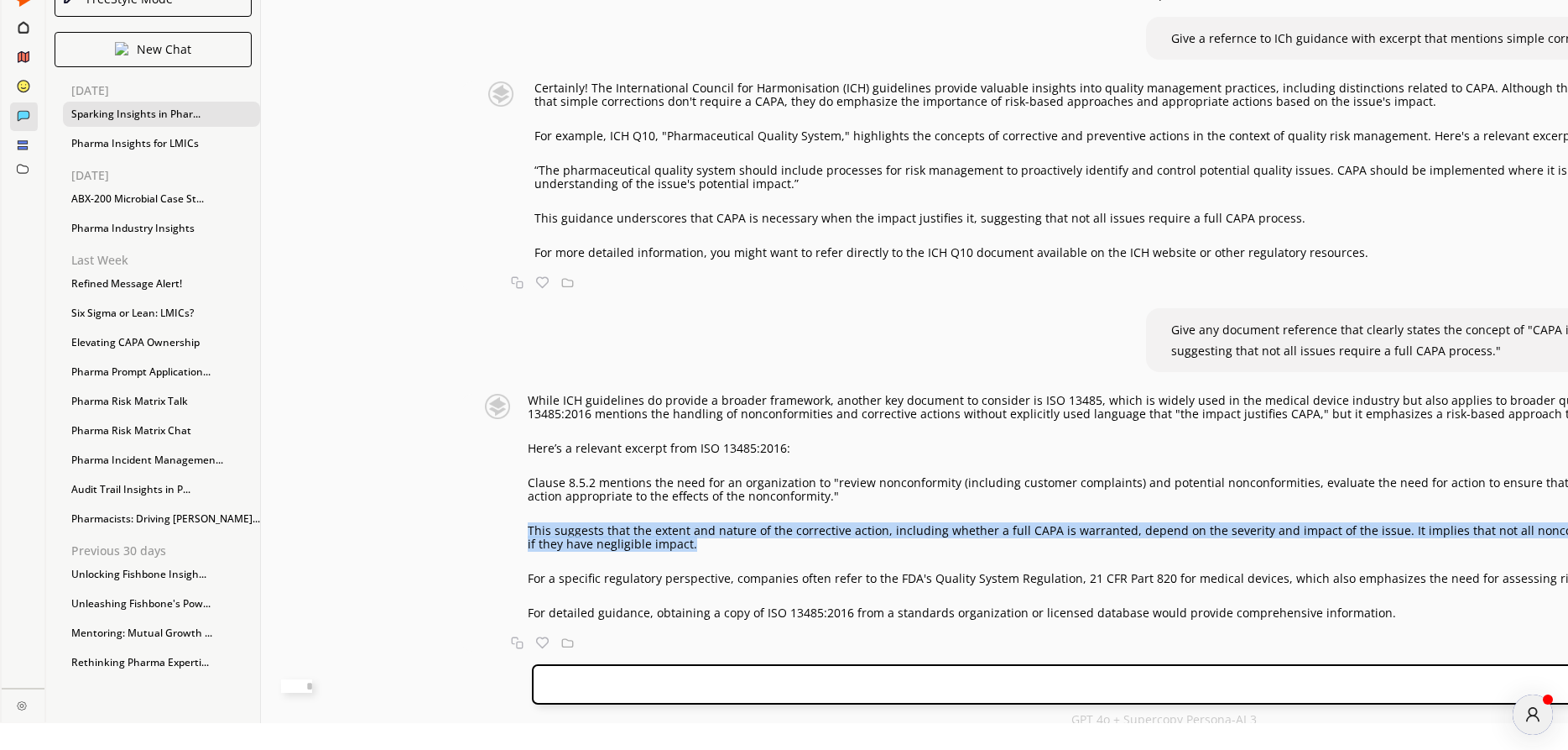
drag, startPoint x: 462, startPoint y: 516, endPoint x: 992, endPoint y: 532, distance: 530.2
click at [992, 532] on p "This suggests that the extent and nature of the corrective action, including wh…" at bounding box center [1161, 537] width 1269 height 27
copy p "This suggests that the extent and nature of the corrective action, including wh…"
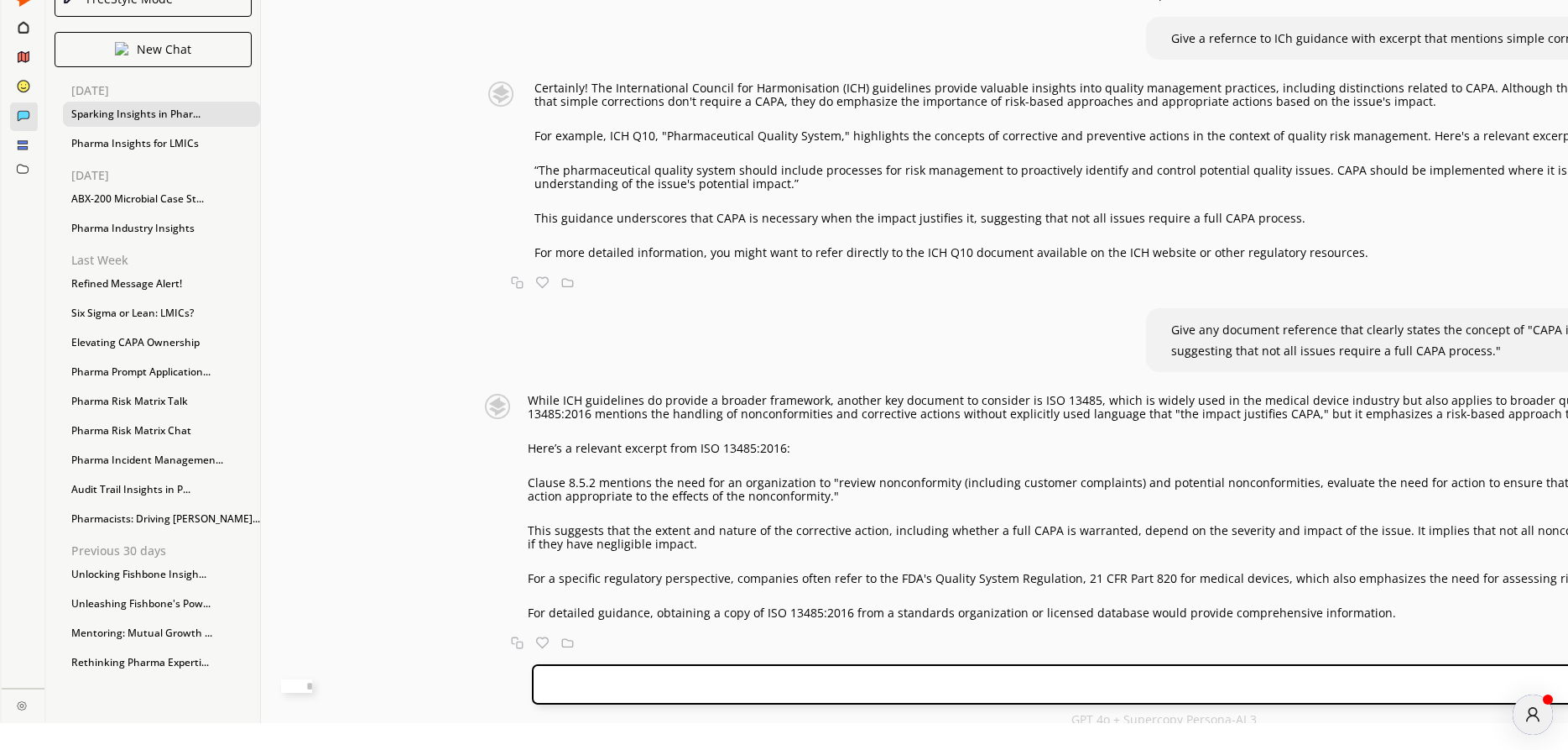
click at [312, 687] on textarea at bounding box center [296, 686] width 31 height 13
paste textarea "**********"
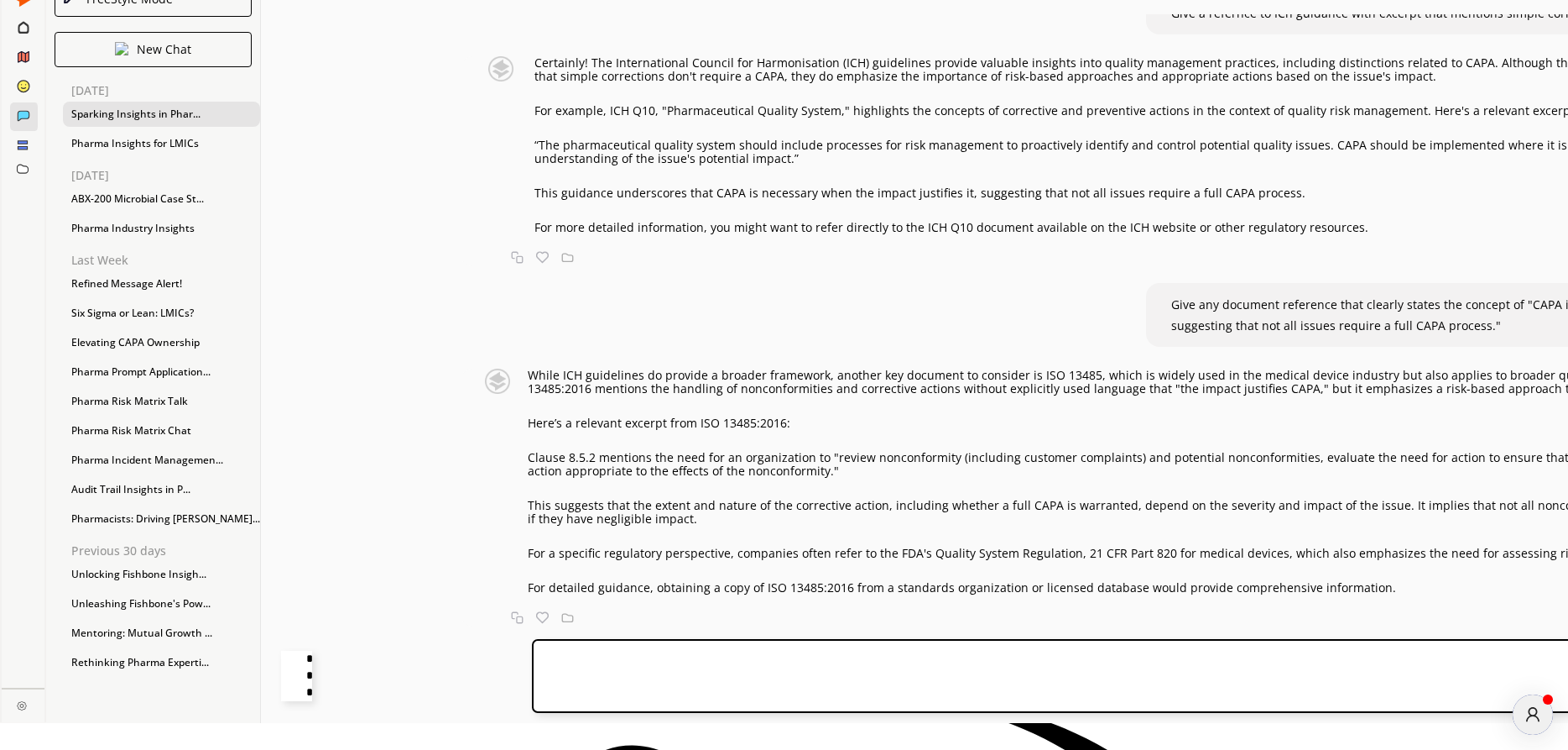
type textarea "**********"
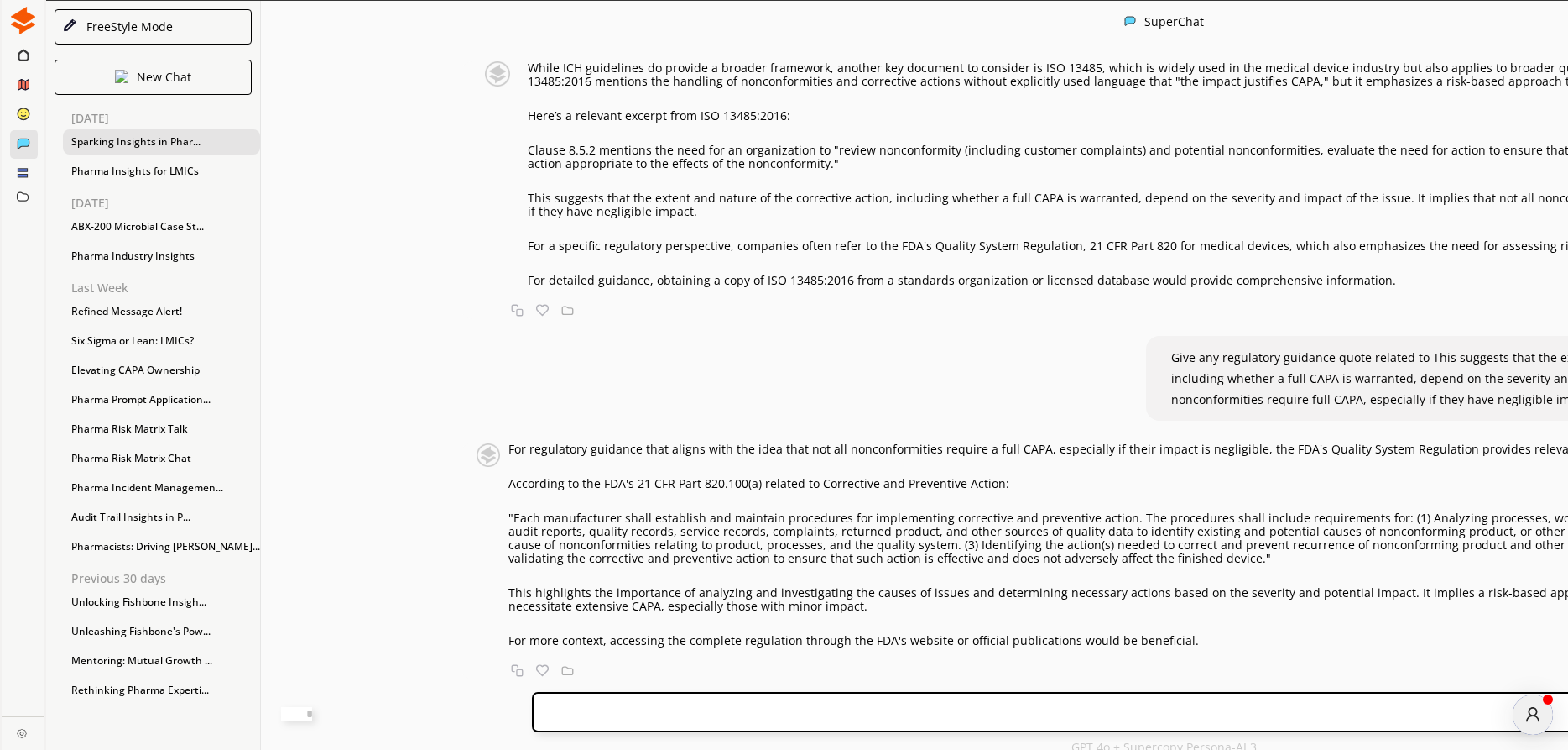
scroll to position [6538, 0]
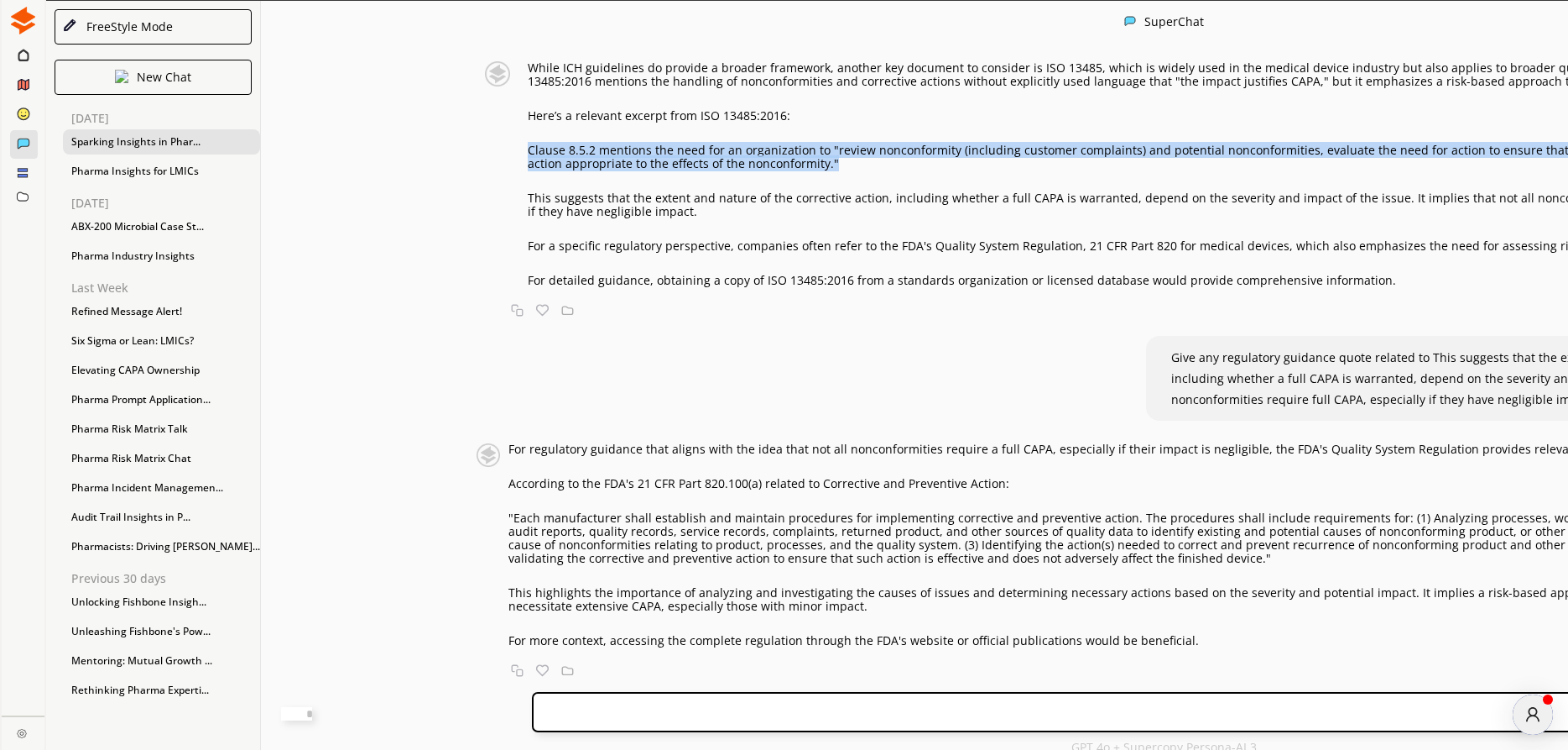
drag, startPoint x: 464, startPoint y: 185, endPoint x: 1112, endPoint y: 202, distance: 648.2
click at [1112, 171] on p "Clause 8.5.2 mentions the need for an organization to "review nonconformity (in…" at bounding box center [1161, 156] width 1269 height 27
copy p "Clause 8.5.2 mentions the need for an organization to "review nonconformity (in…"
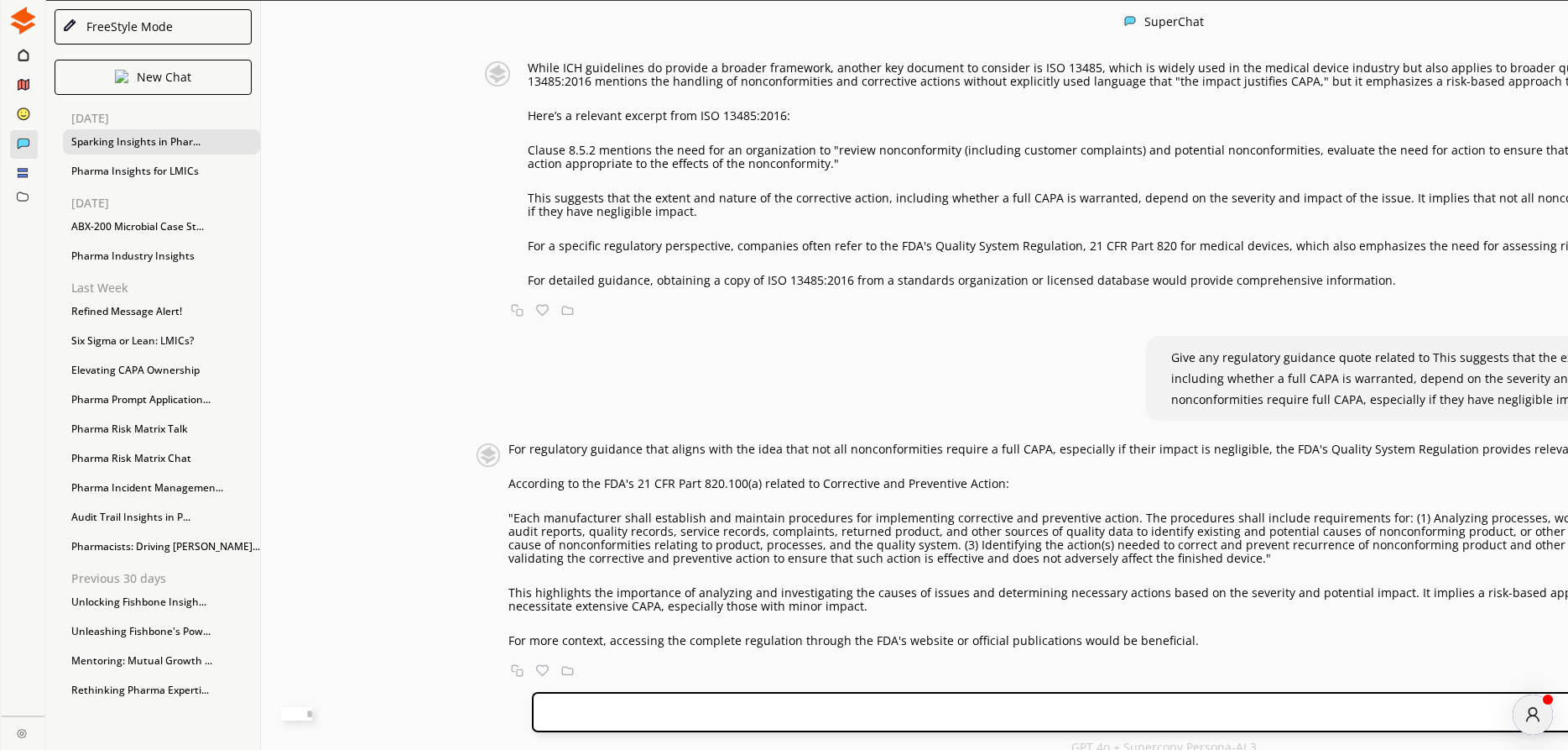
click at [312, 712] on textarea at bounding box center [296, 713] width 31 height 13
paste textarea "**********"
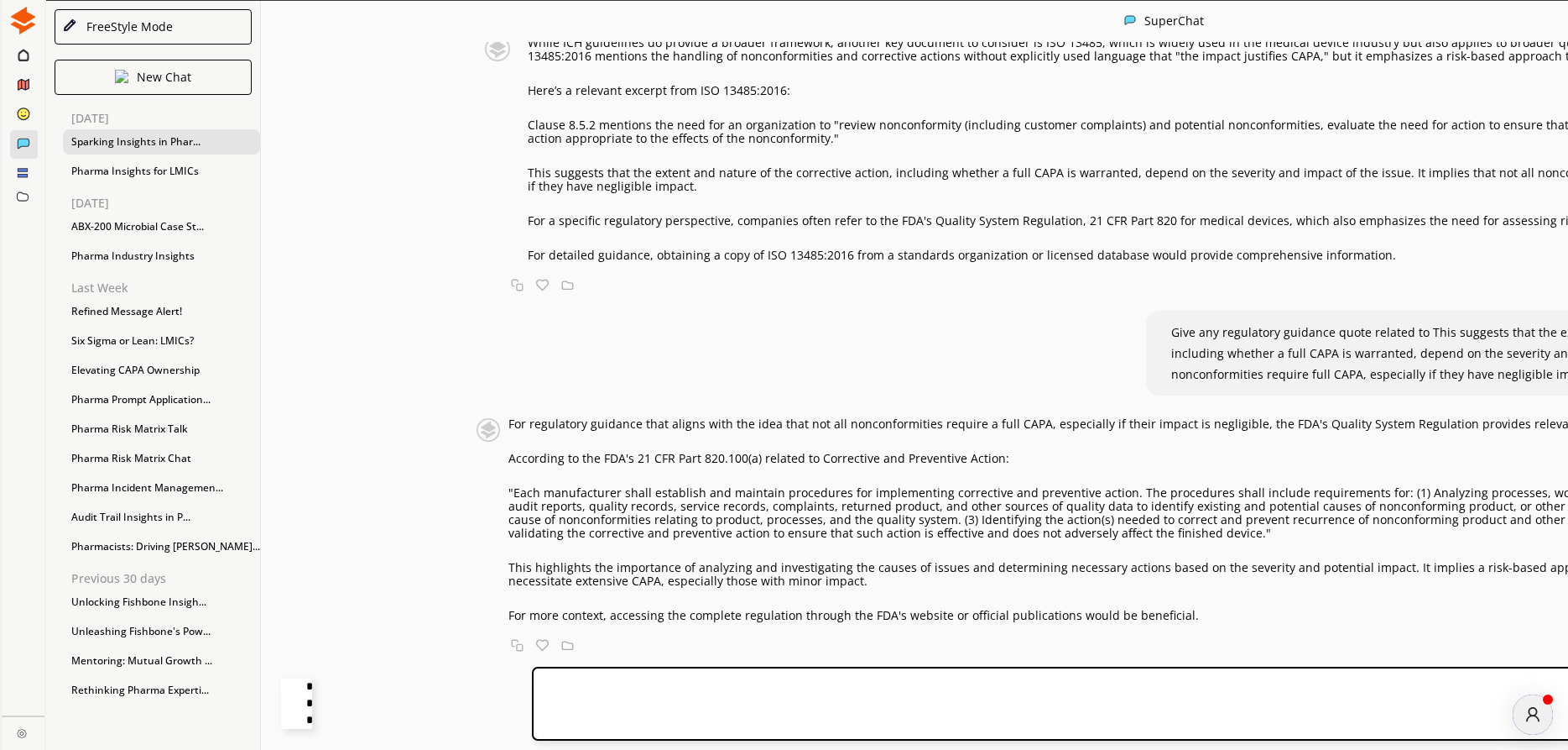
type textarea "**********"
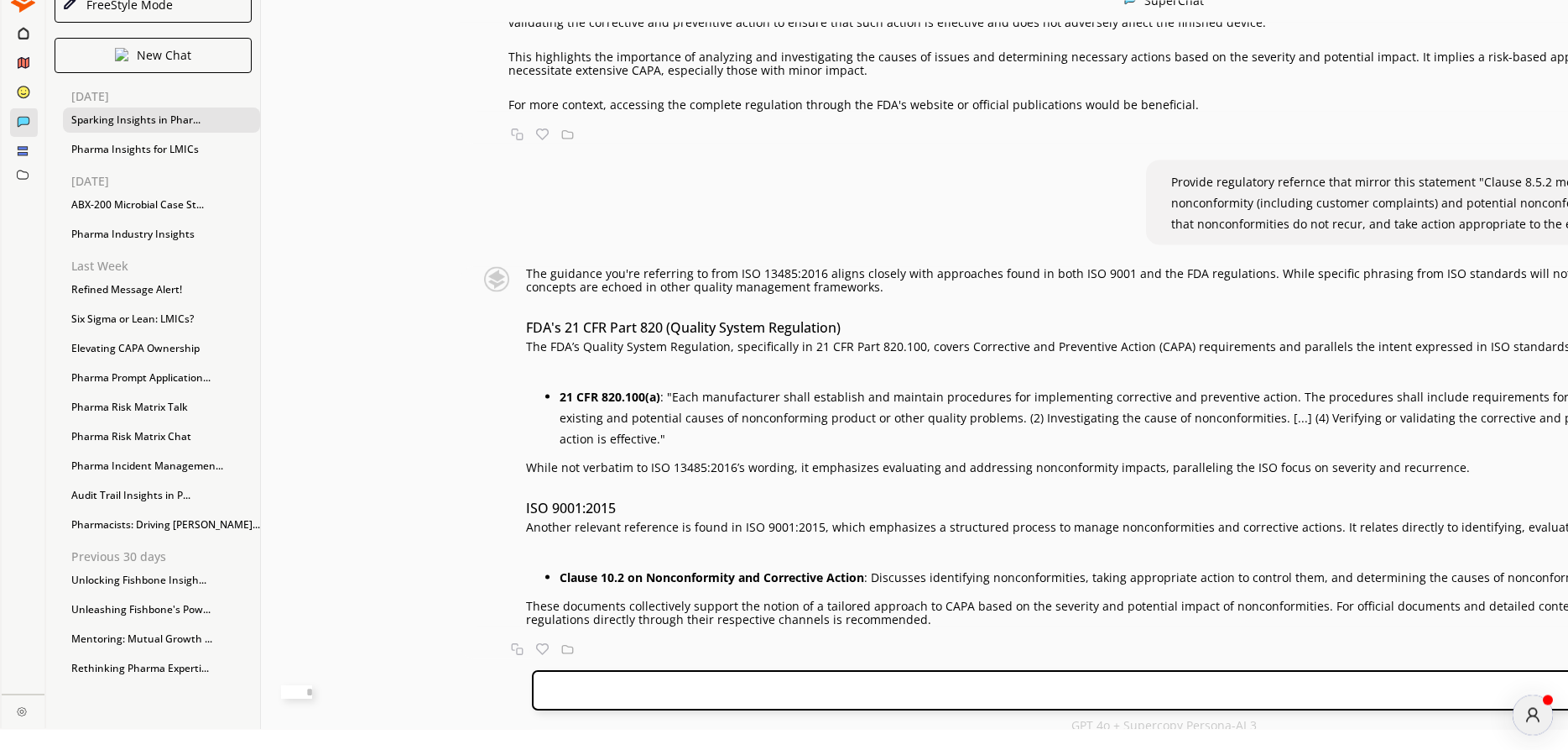
scroll to position [27, 0]
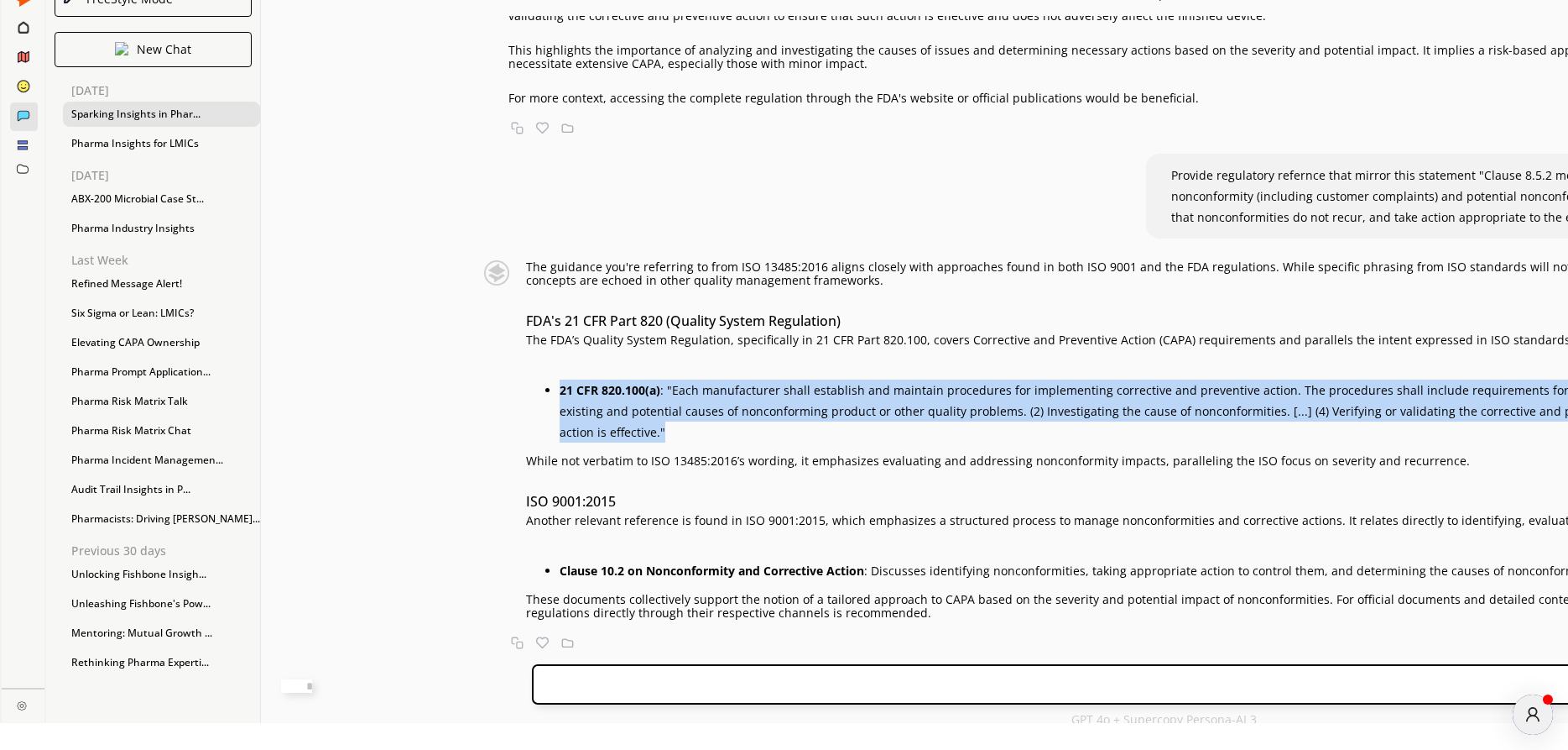
drag, startPoint x: 495, startPoint y: 356, endPoint x: 1216, endPoint y: 407, distance: 722.8
click at [1216, 407] on li "21 CFR 820.100(a) : "Each manufacturer shall establish and maintain procedures …" at bounding box center [1177, 411] width 1237 height 63
copy li "21 CFR 820.100(a) : "Each manufacturer shall establish and maintain procedures …"
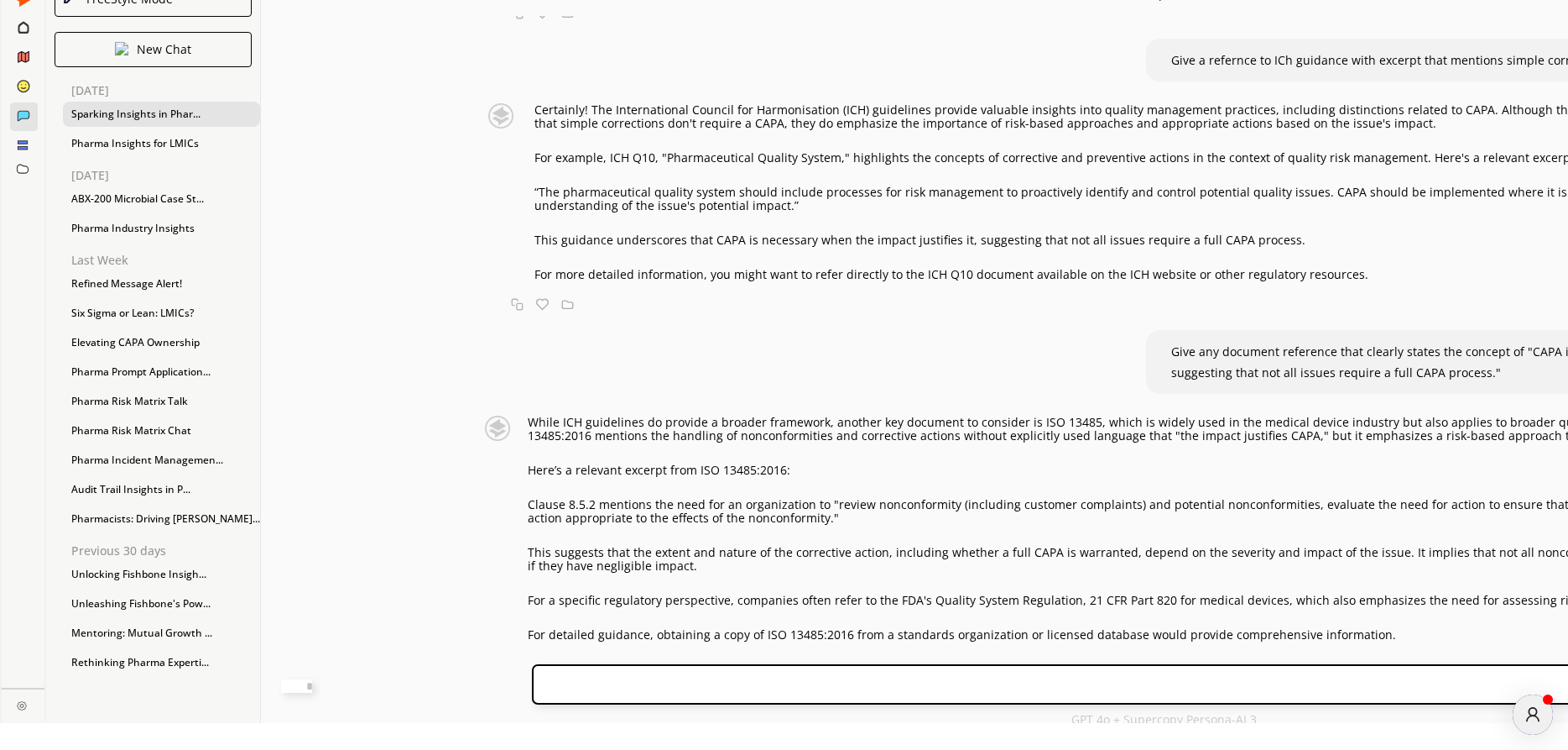
scroll to position [5611, 0]
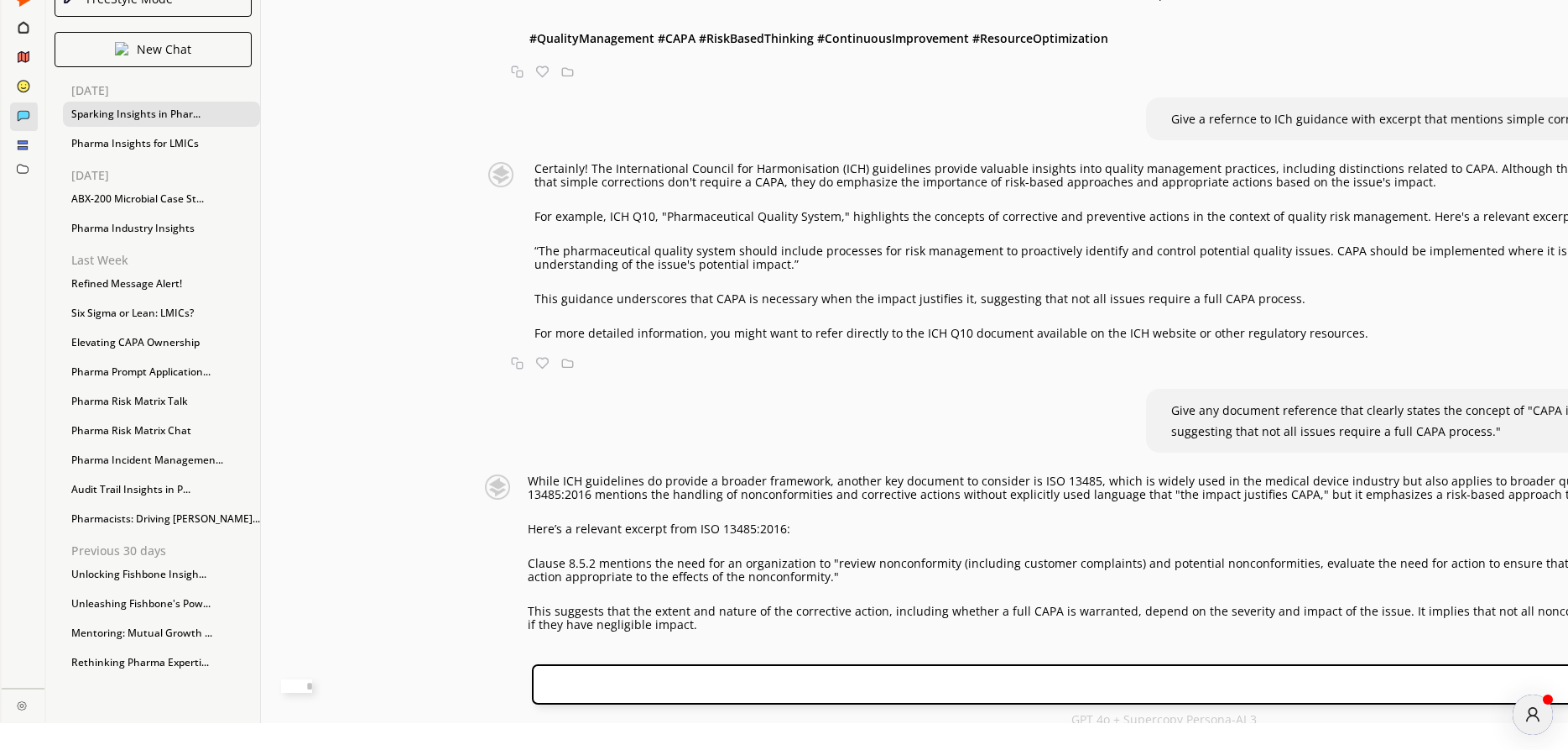
drag, startPoint x: 483, startPoint y: 254, endPoint x: 812, endPoint y: 255, distance: 329.0
click at [312, 681] on textarea at bounding box center [296, 686] width 31 height 13
paste textarea "**********"
click at [312, 684] on textarea "**********" at bounding box center [296, 684] width 31 height 17
type textarea "**********"
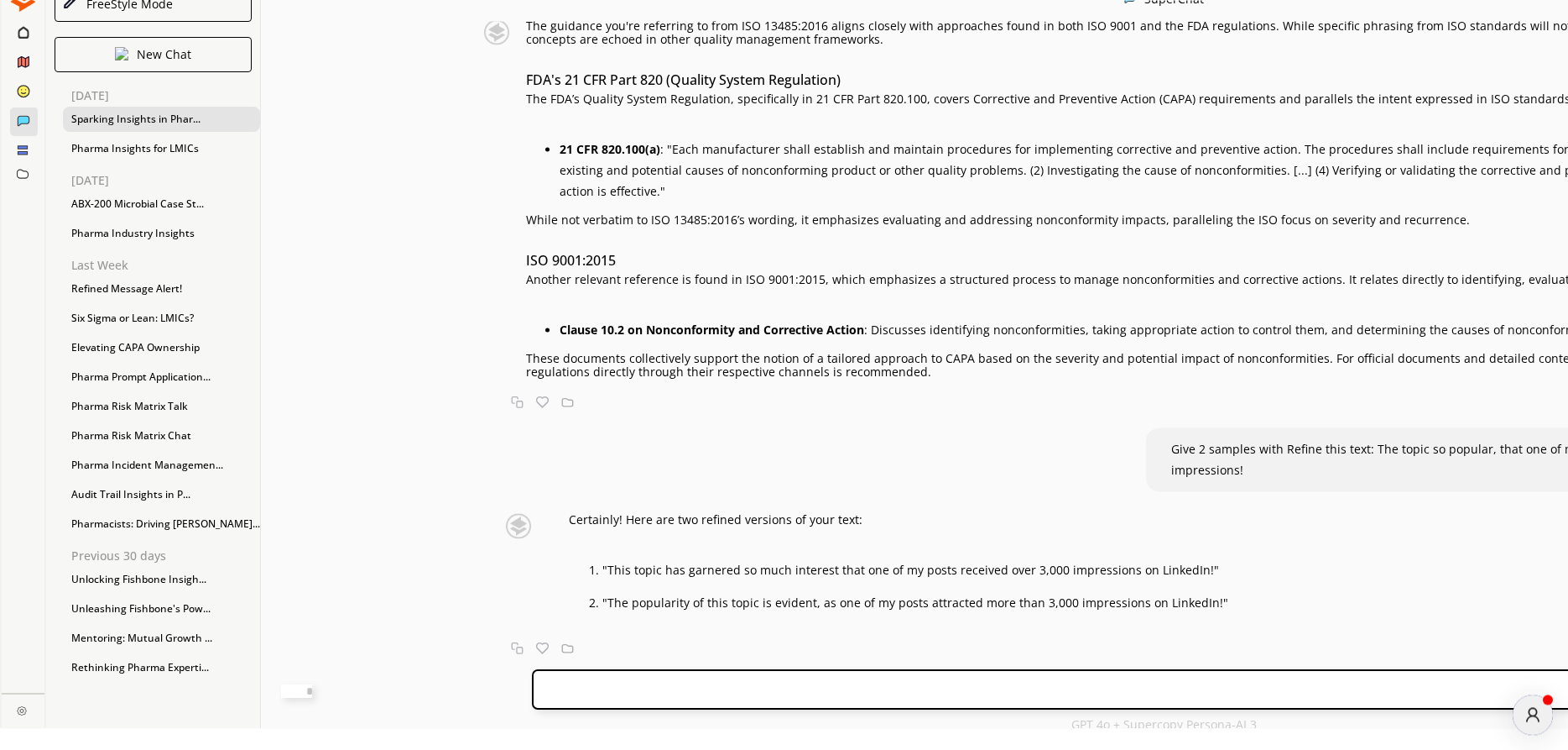
scroll to position [27, 0]
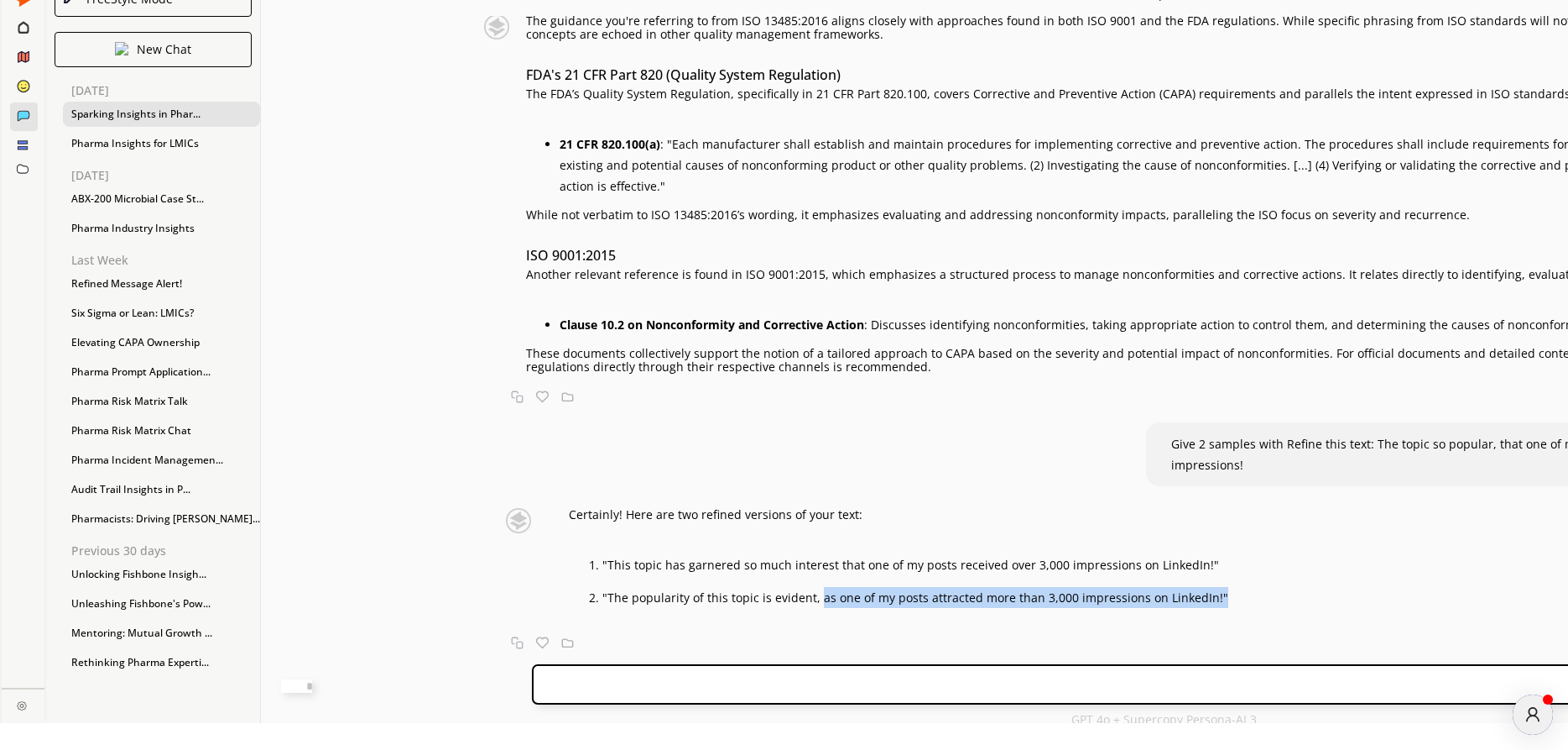
drag, startPoint x: 759, startPoint y: 598, endPoint x: 1158, endPoint y: 618, distance: 399.5
click at [1158, 618] on div "Certainly! Here are two refined versions of your text: "This topic has garnered…" at bounding box center [1127, 579] width 1336 height 143
click at [812, 548] on div "Certainly! Here are two refined versions of your text: "This topic has garnered…" at bounding box center [898, 558] width 659 height 100
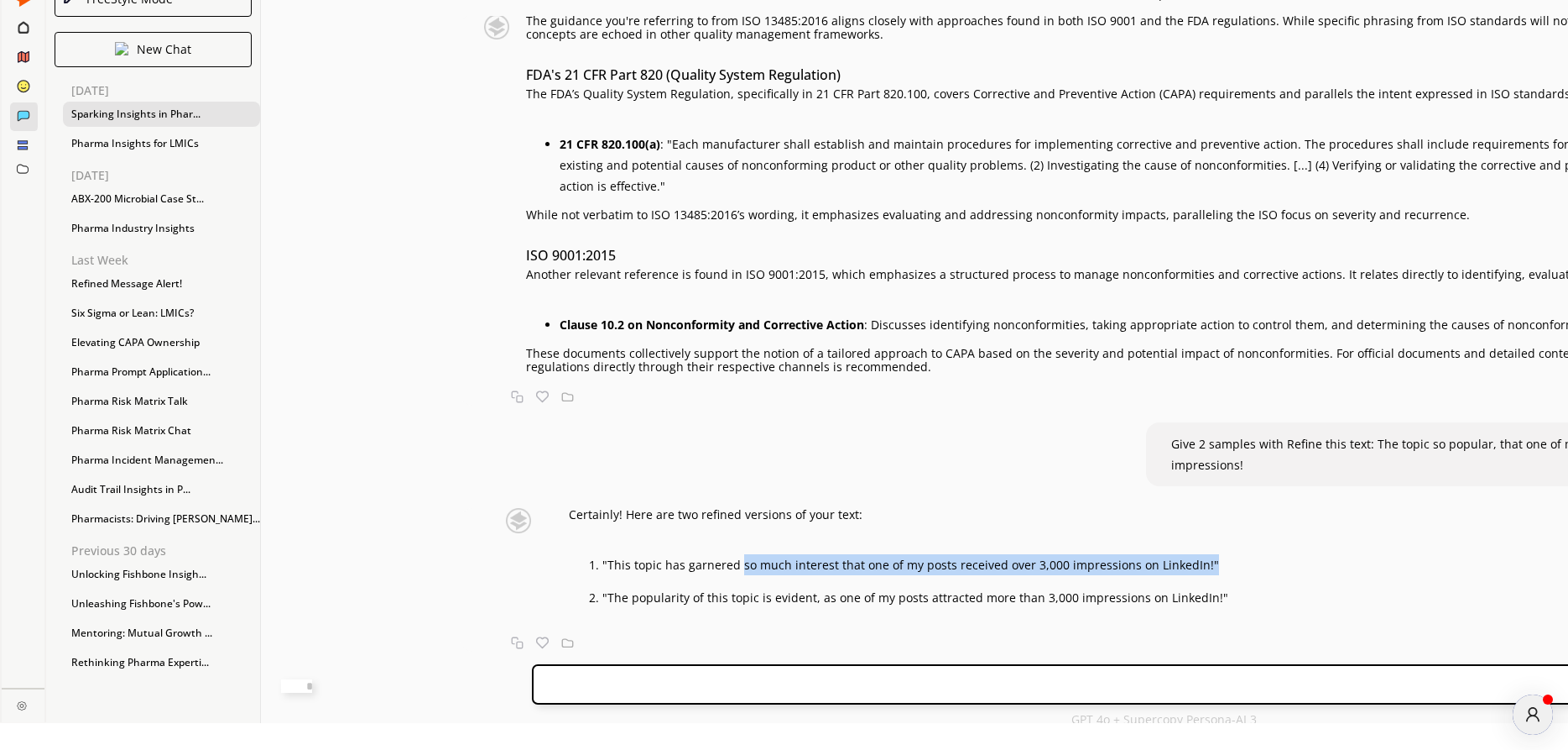
drag, startPoint x: 684, startPoint y: 565, endPoint x: 1172, endPoint y: 575, distance: 488.1
click at [1172, 575] on div "Certainly! Here are two refined versions of your text: "This topic has garnered…" at bounding box center [1127, 579] width 1336 height 143
click at [367, 522] on div "Generate an engaging LinkedIn post specific to pharmaceutical industry manufact…" at bounding box center [1163, 334] width 1805 height 635
drag, startPoint x: 780, startPoint y: 564, endPoint x: 1140, endPoint y: 572, distance: 360.1
click at [1140, 572] on li ""This topic has garnered so much interest that one of my posts received over 3,…" at bounding box center [915, 564] width 626 height 21
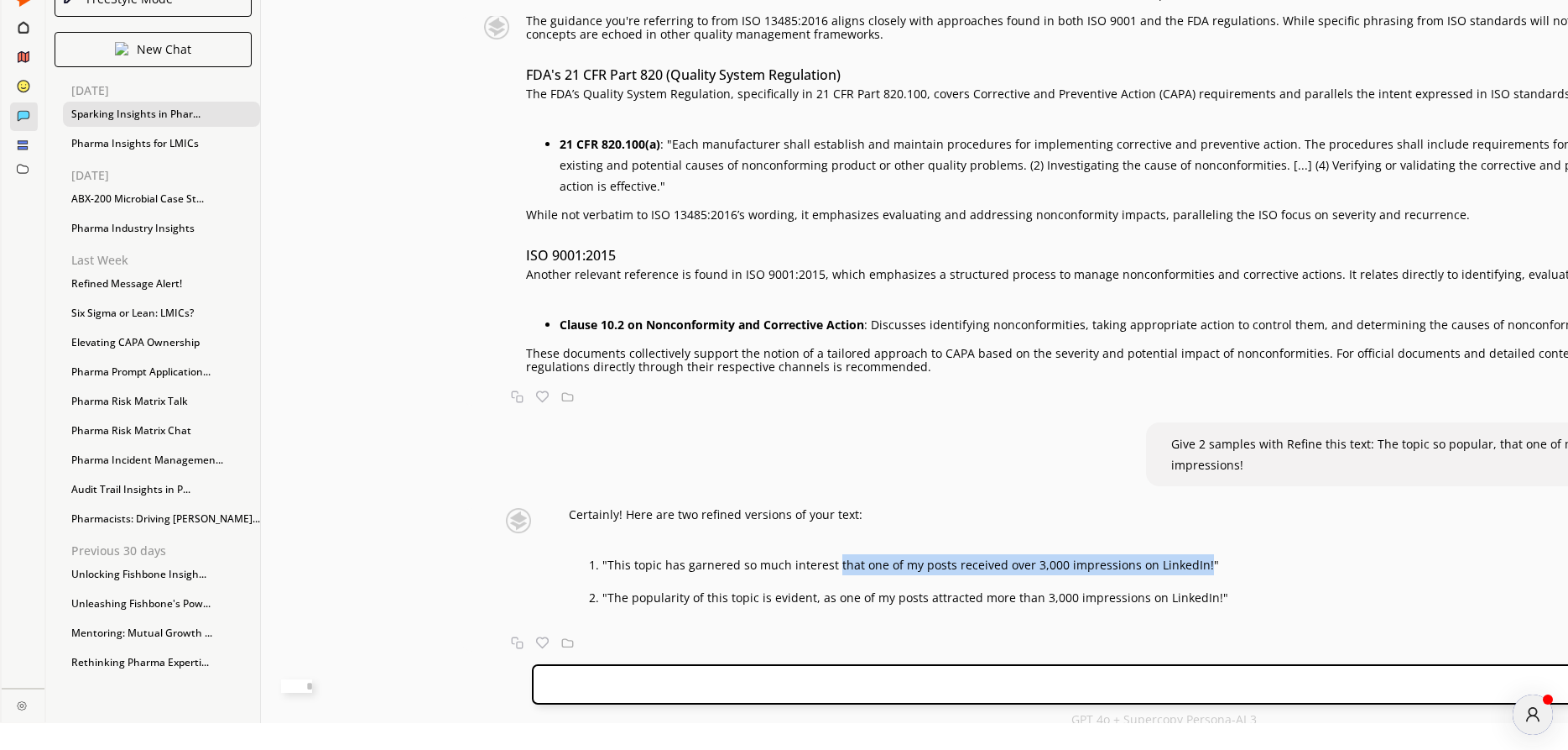
copy li "that one of my posts received over 3,000 impressions on LinkedIn!"
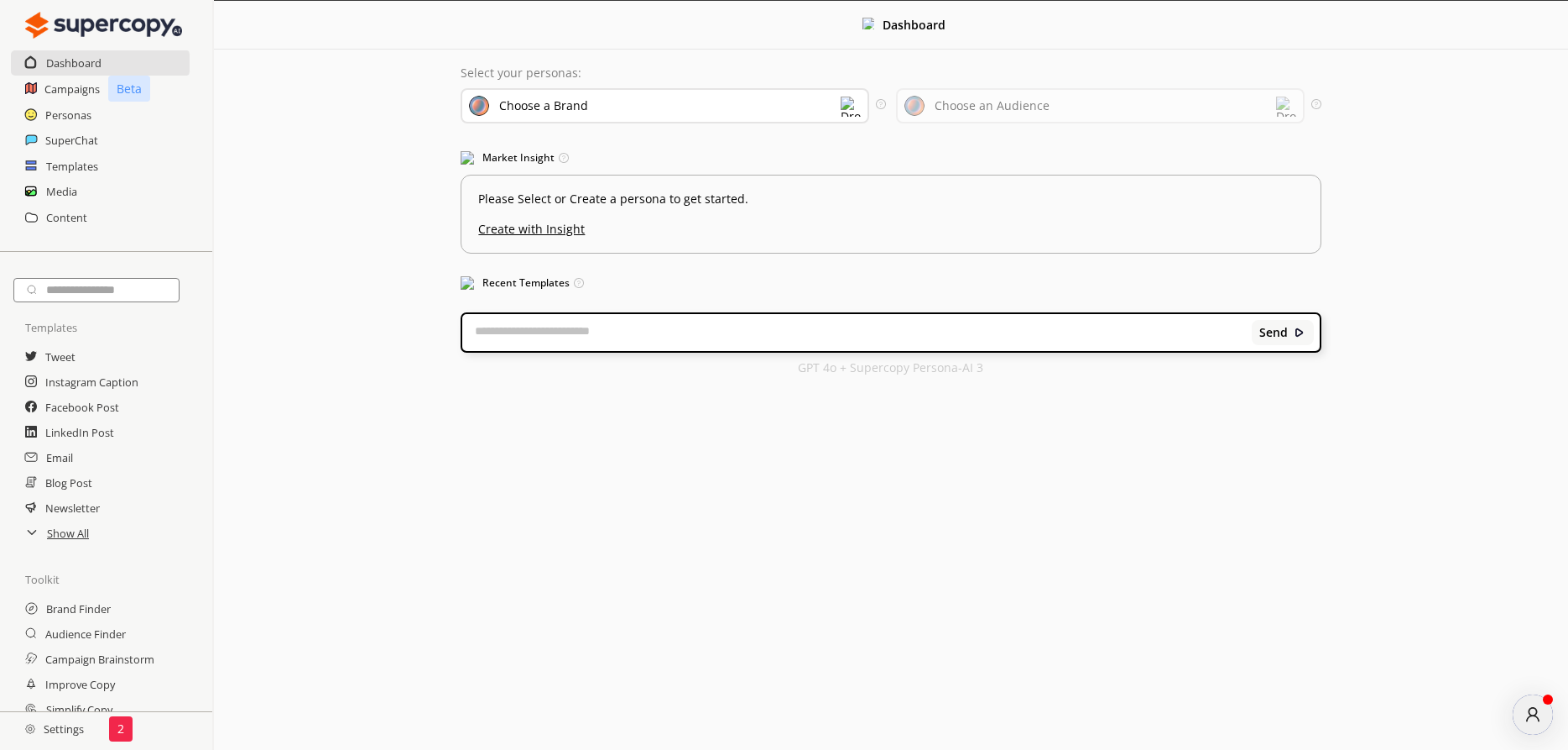
scroll to position [0, 0]
